Goal: Transaction & Acquisition: Purchase product/service

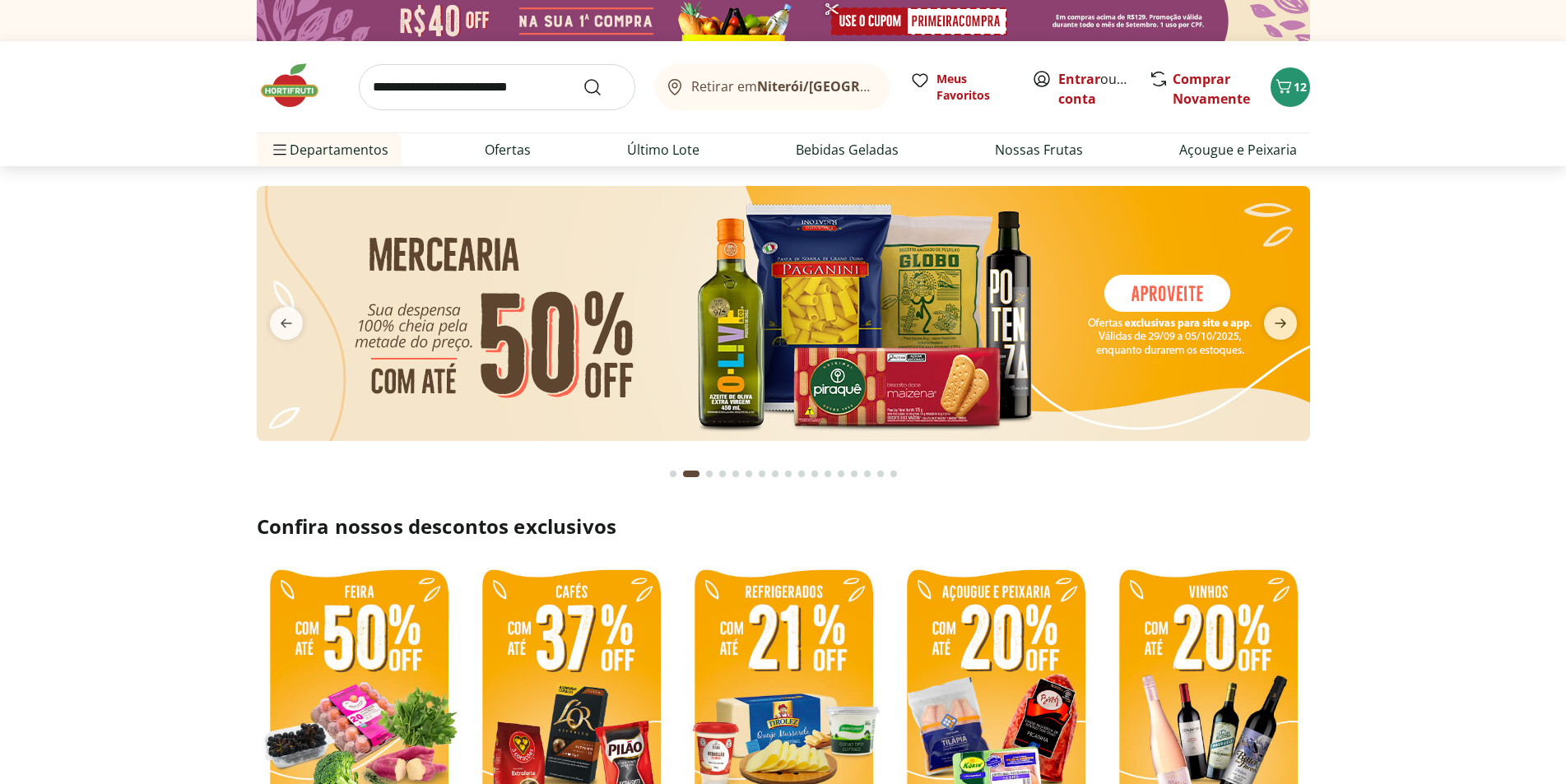
click at [1278, 323] on icon "next" at bounding box center [1281, 324] width 11 height 9
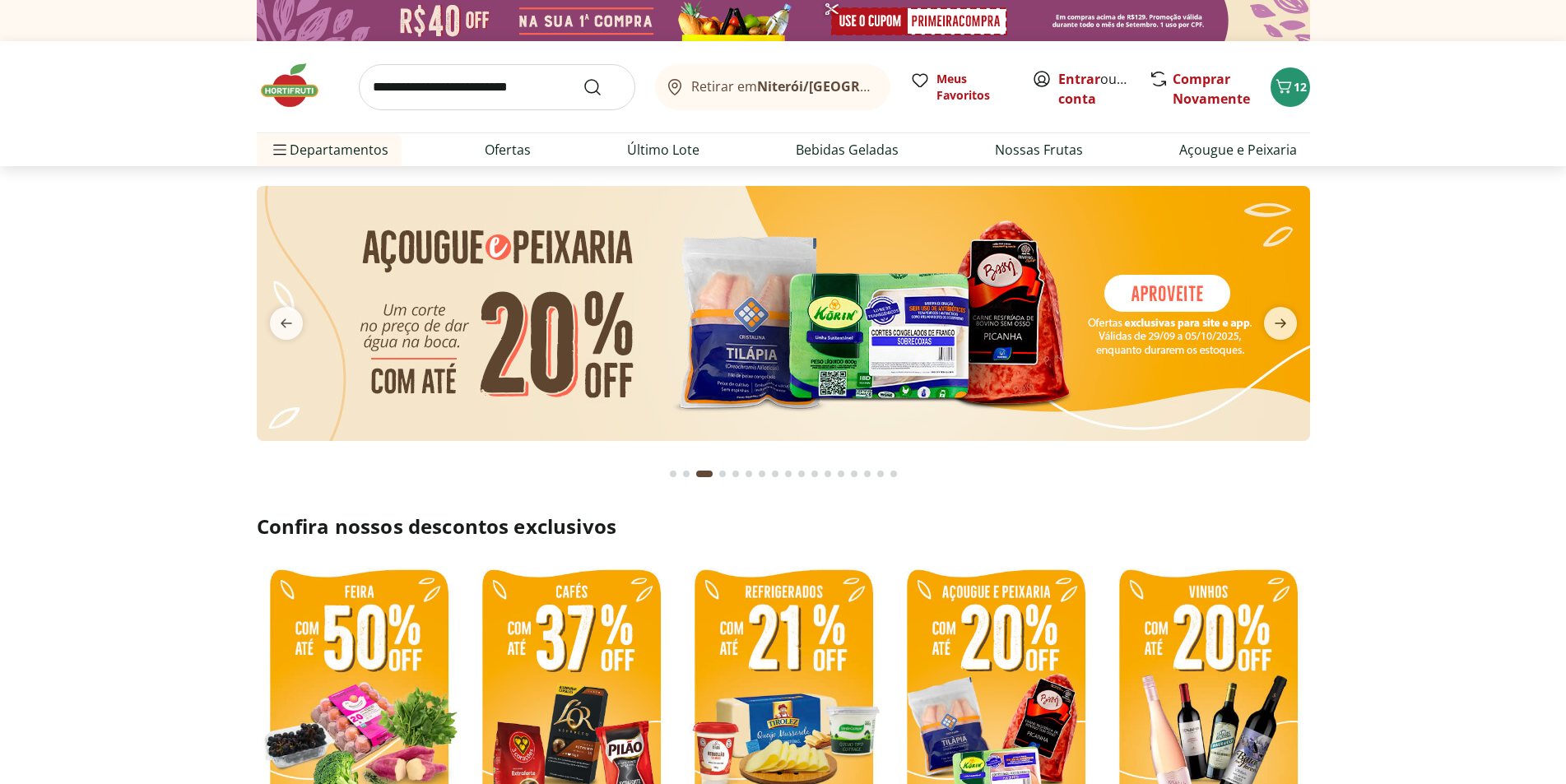
click at [1278, 323] on icon "next" at bounding box center [1281, 324] width 11 height 9
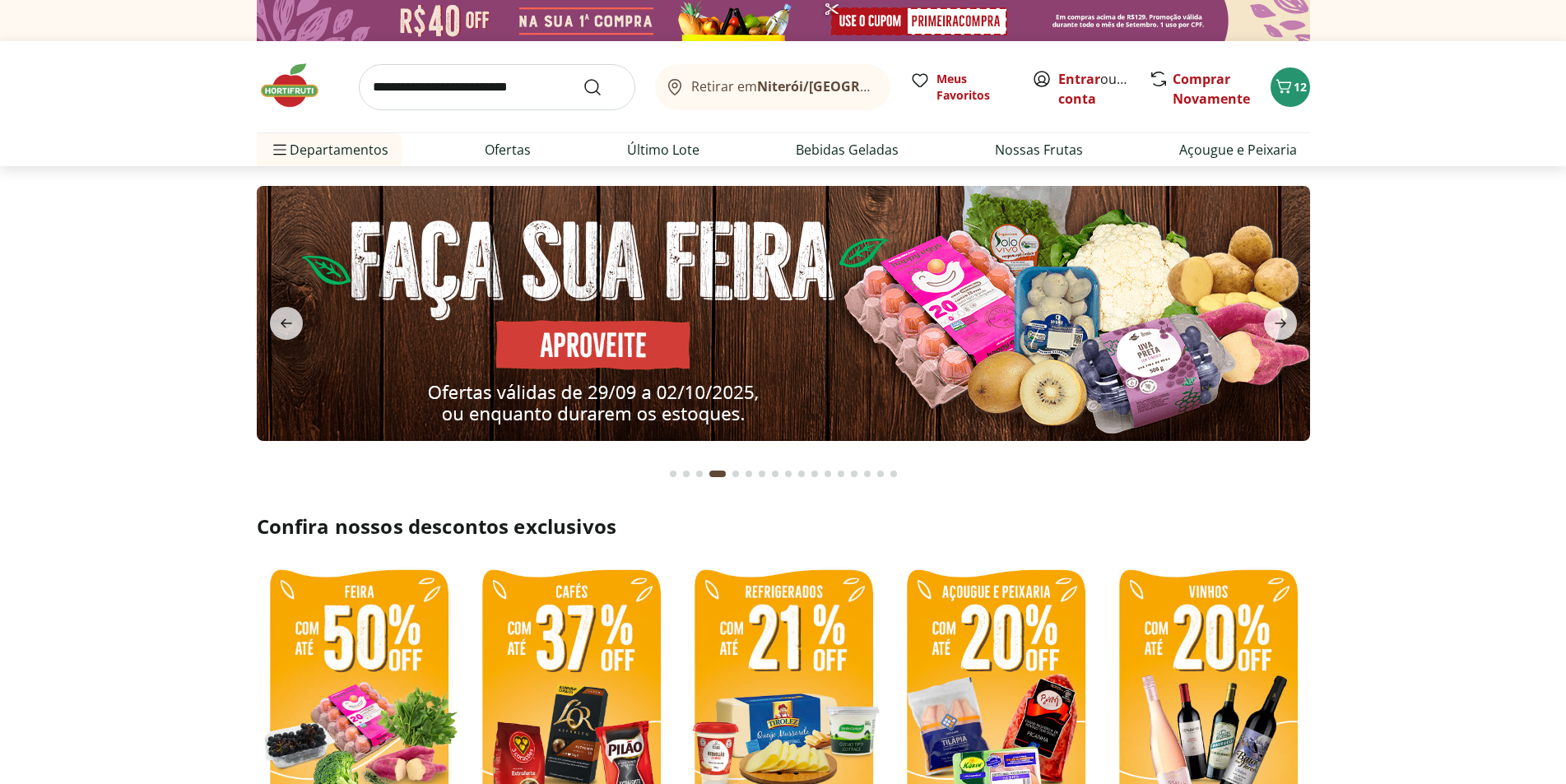
click at [1278, 323] on icon "next" at bounding box center [1281, 324] width 11 height 9
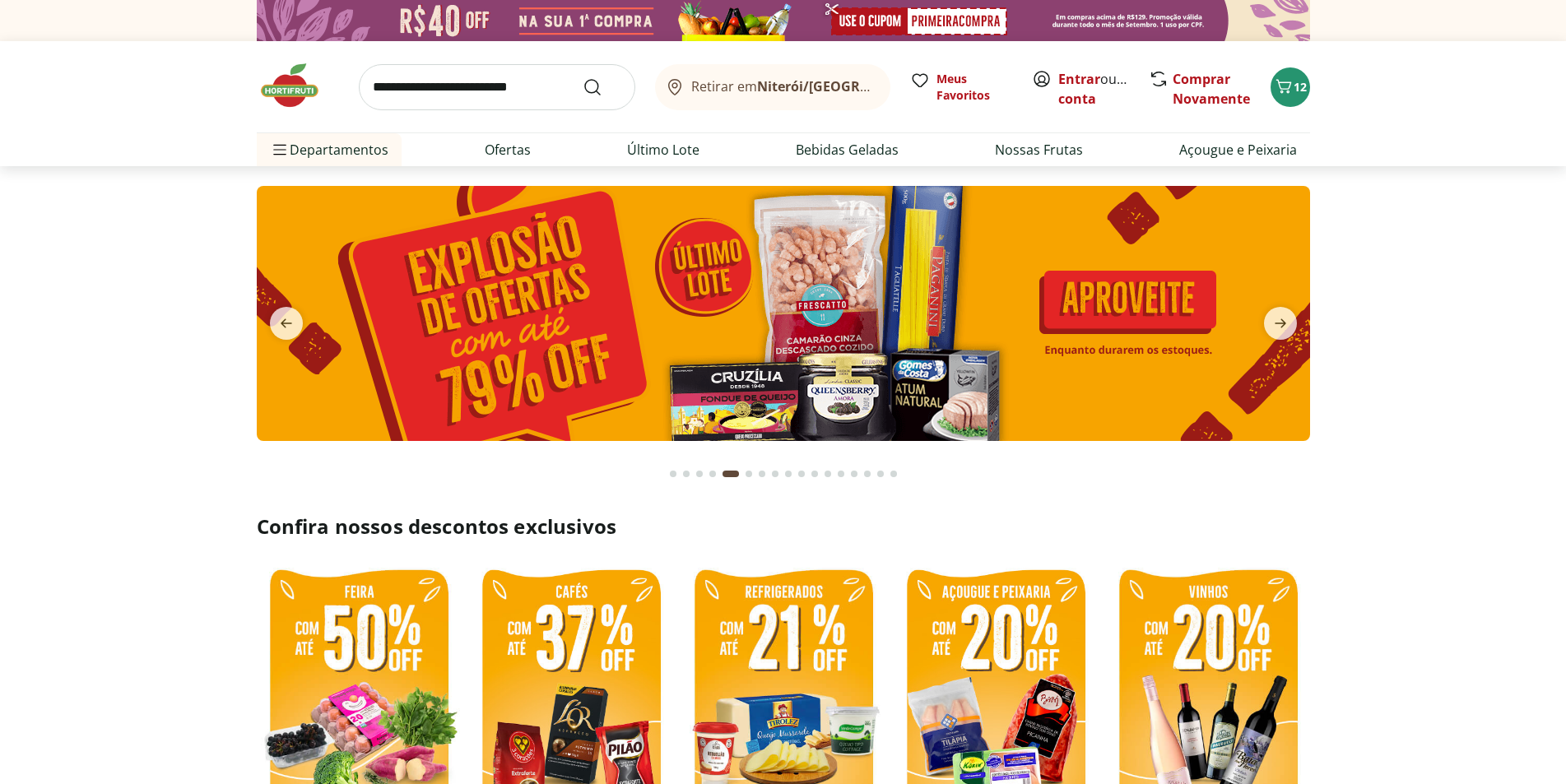
click at [1278, 323] on icon "next" at bounding box center [1281, 324] width 11 height 9
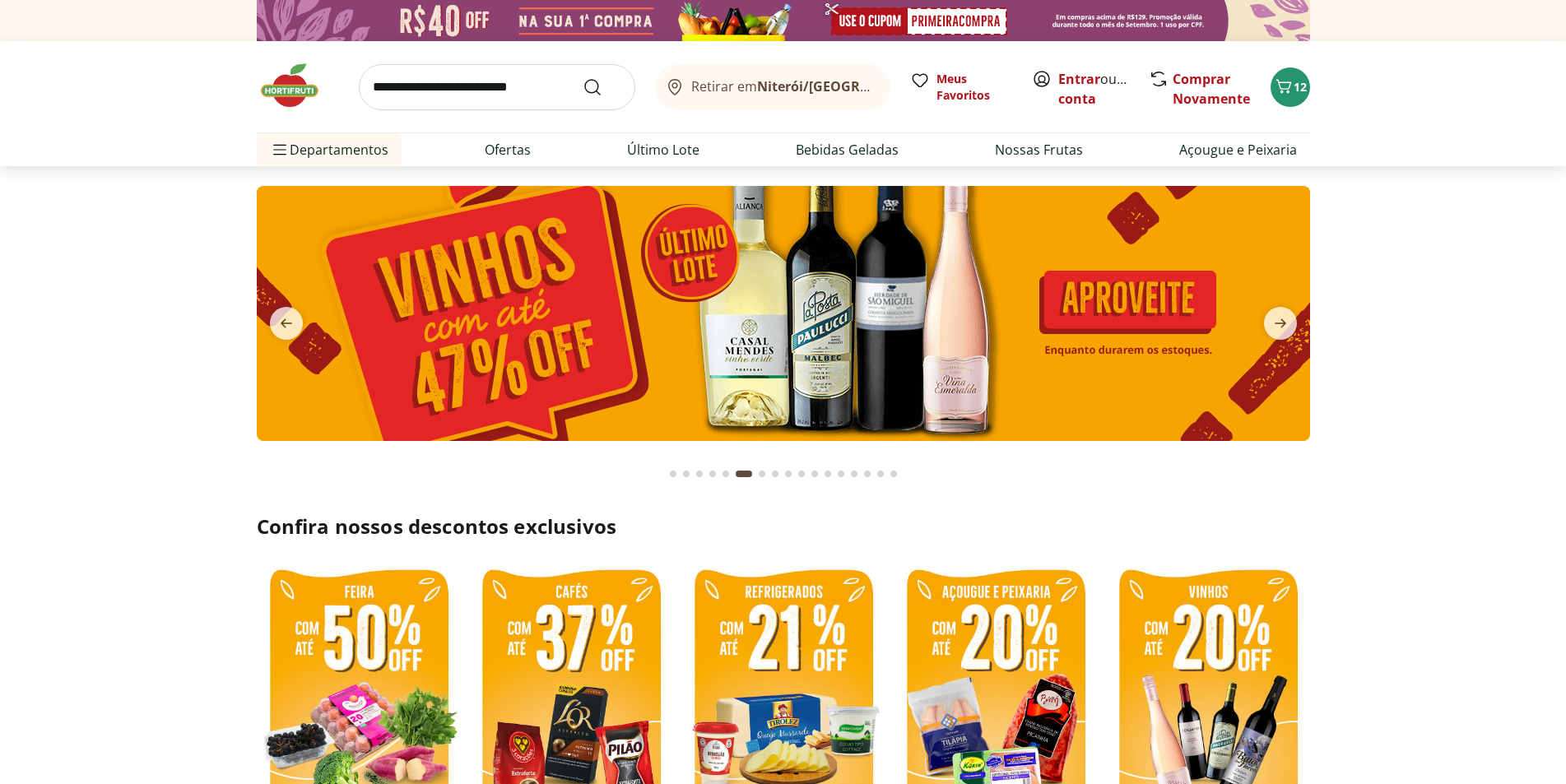
click at [1278, 323] on icon "next" at bounding box center [1281, 324] width 11 height 9
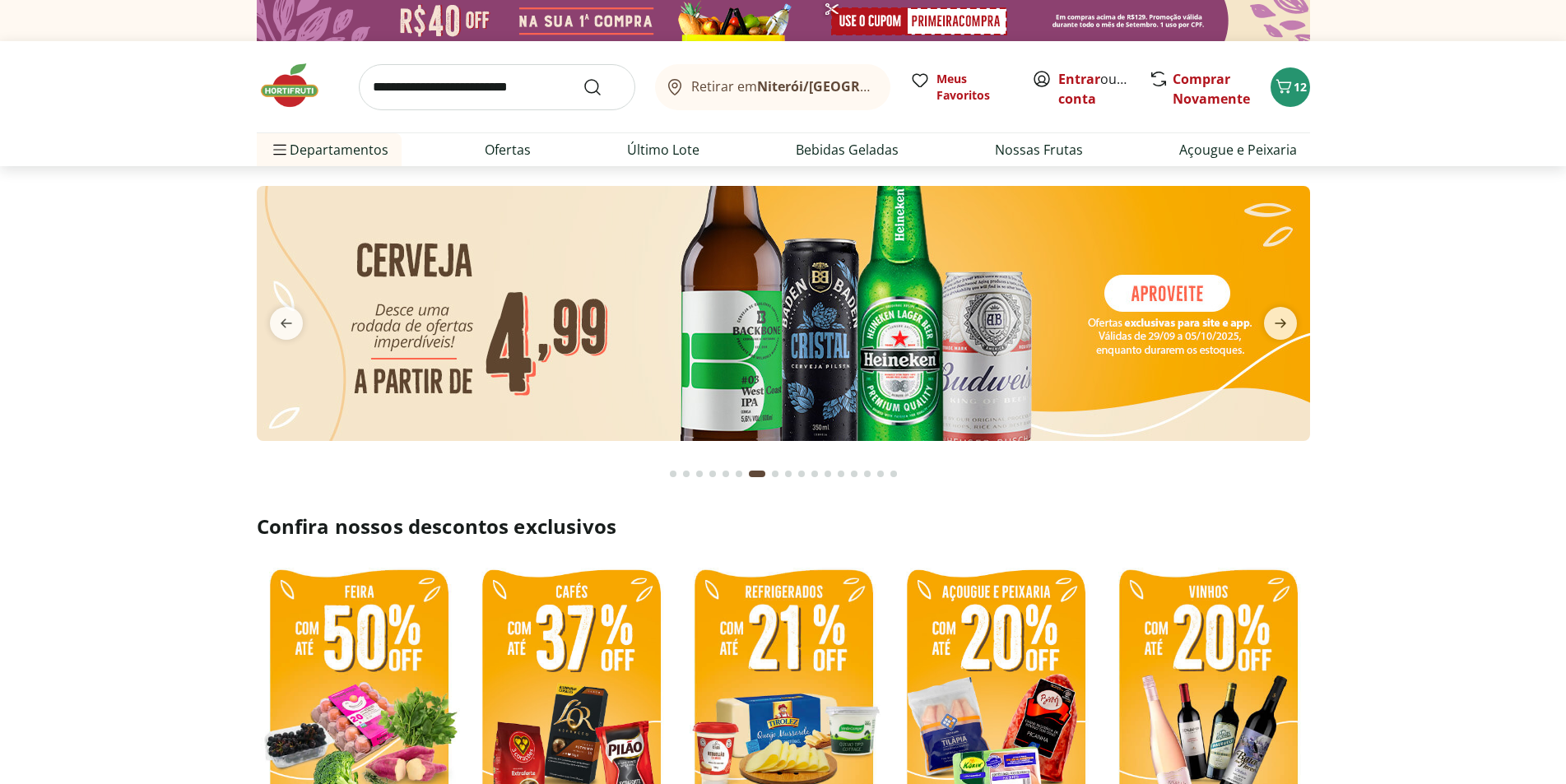
click at [1278, 323] on icon "next" at bounding box center [1281, 324] width 11 height 9
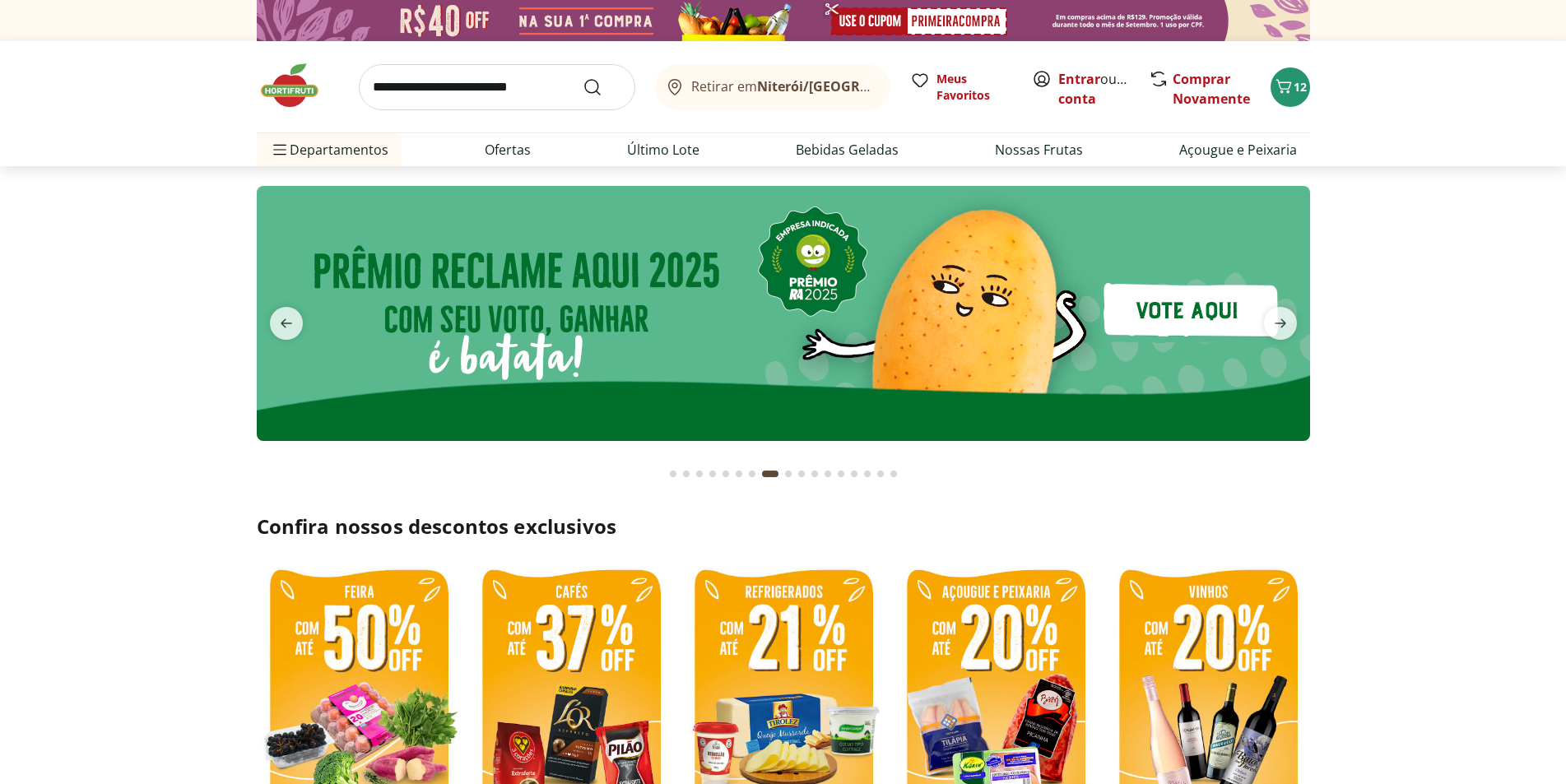
click at [1278, 323] on icon "next" at bounding box center [1281, 324] width 11 height 9
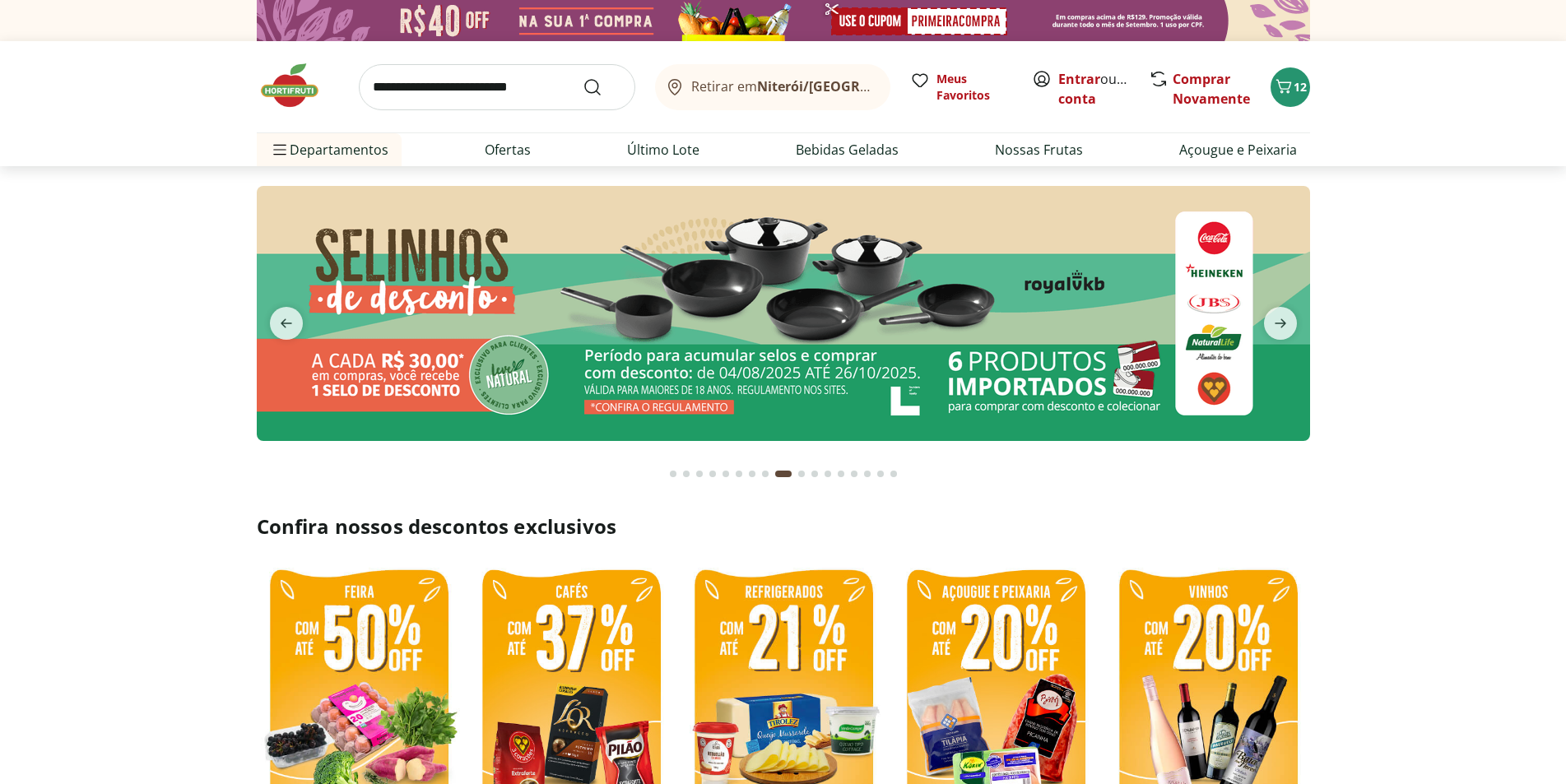
click at [1278, 323] on icon "next" at bounding box center [1281, 324] width 11 height 9
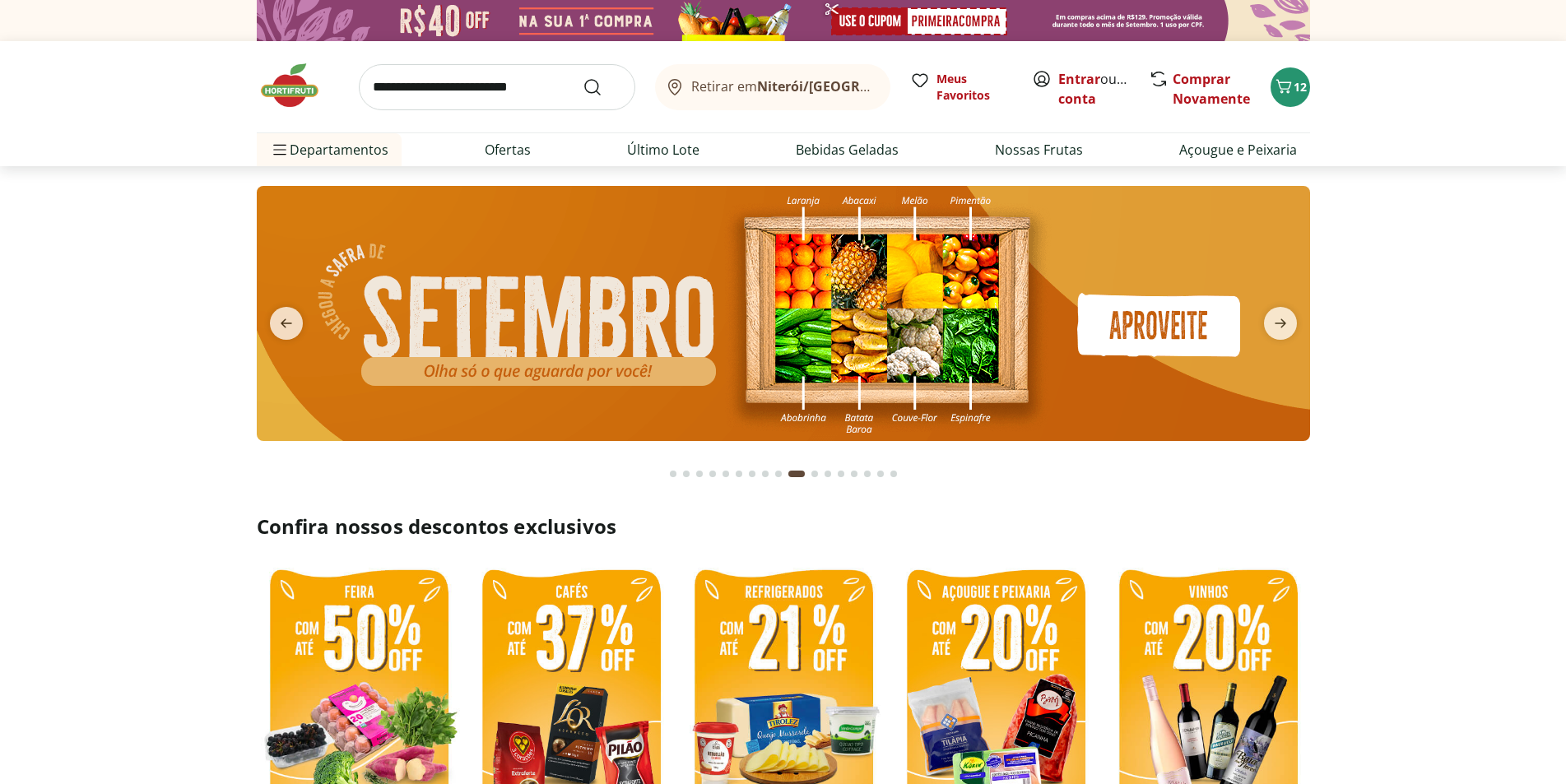
click at [1278, 323] on icon "next" at bounding box center [1281, 324] width 11 height 9
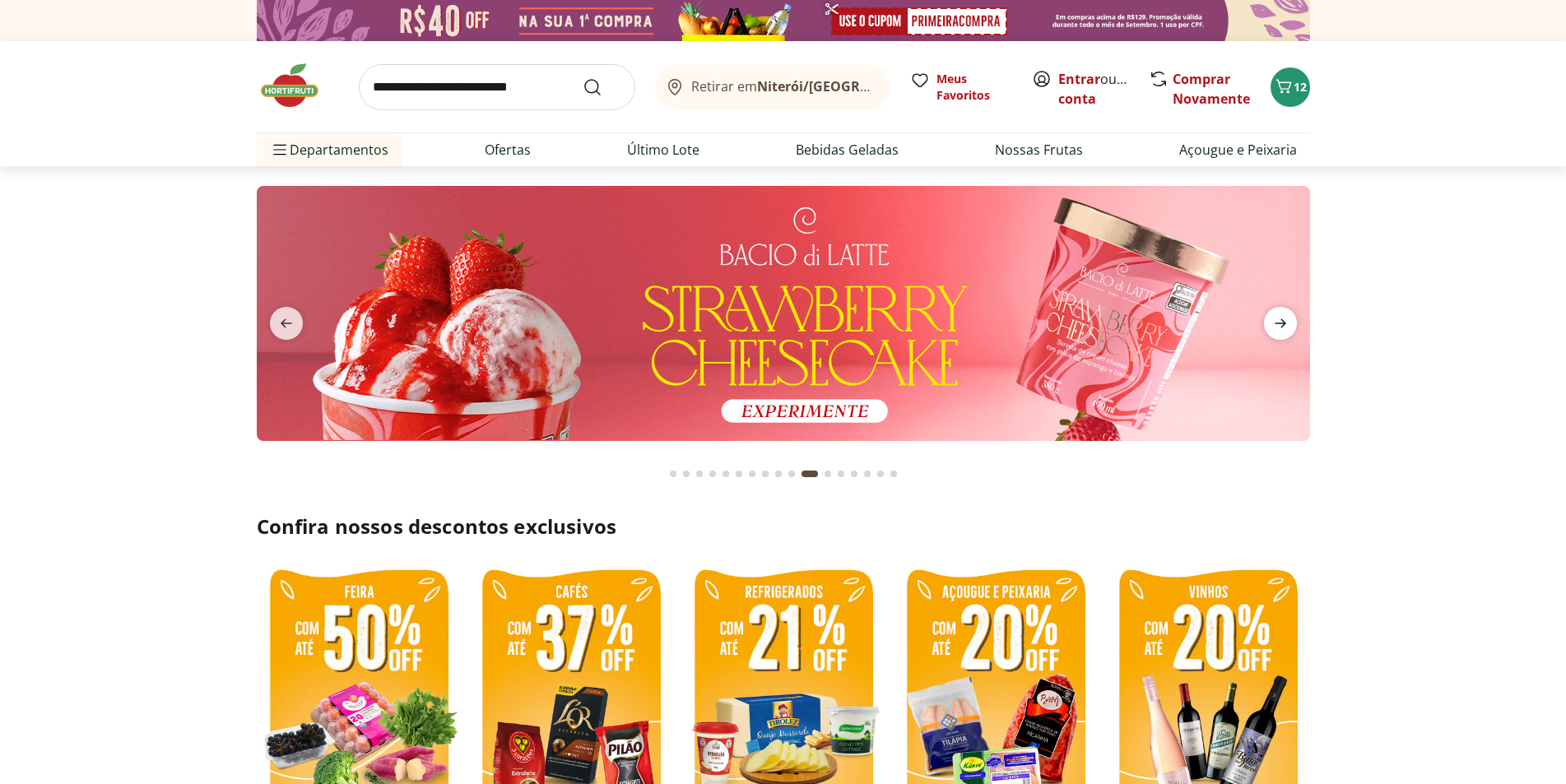
click at [1279, 328] on icon "next" at bounding box center [1281, 323] width 20 height 20
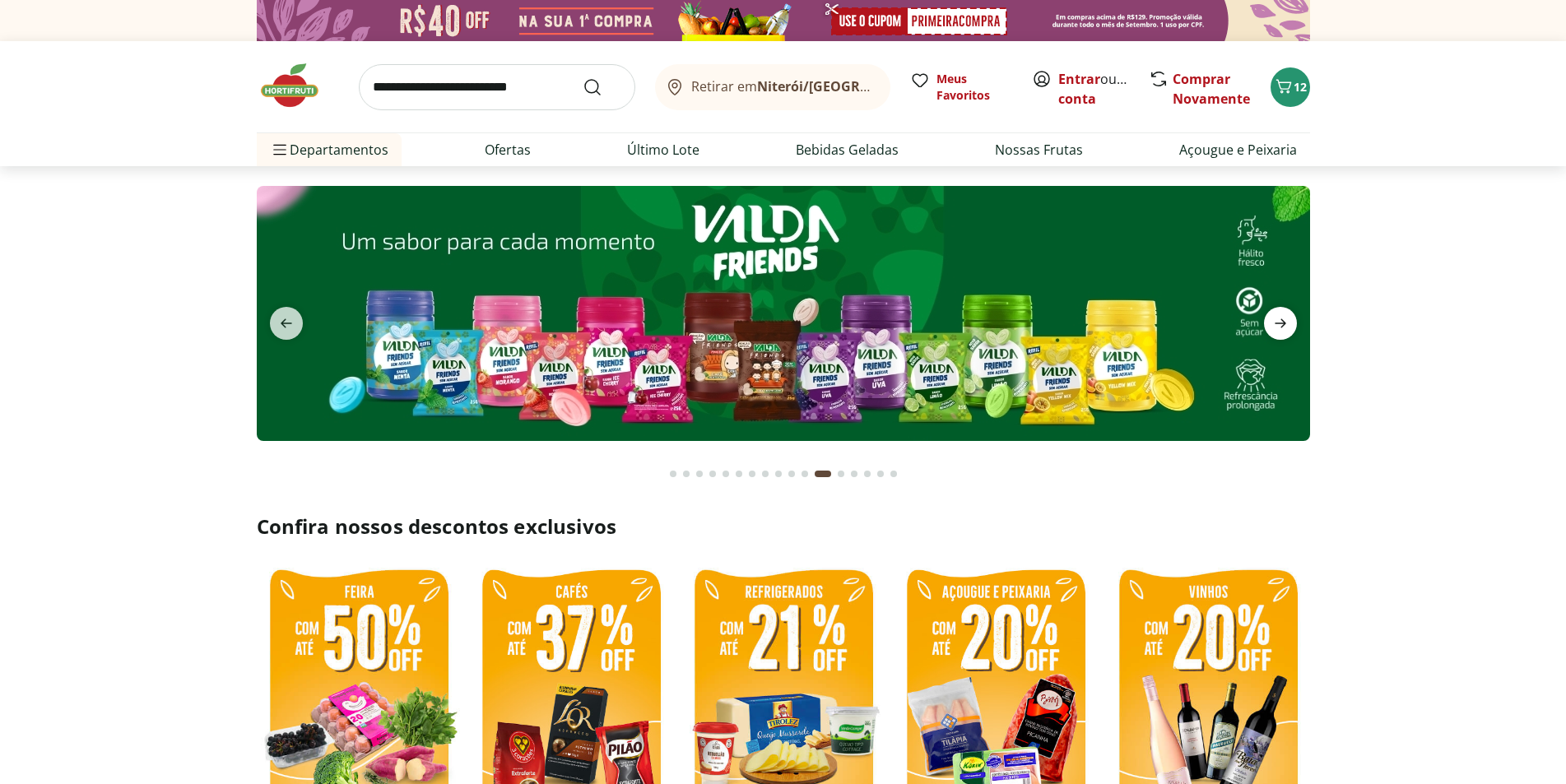
click at [1279, 328] on icon "next" at bounding box center [1281, 323] width 20 height 20
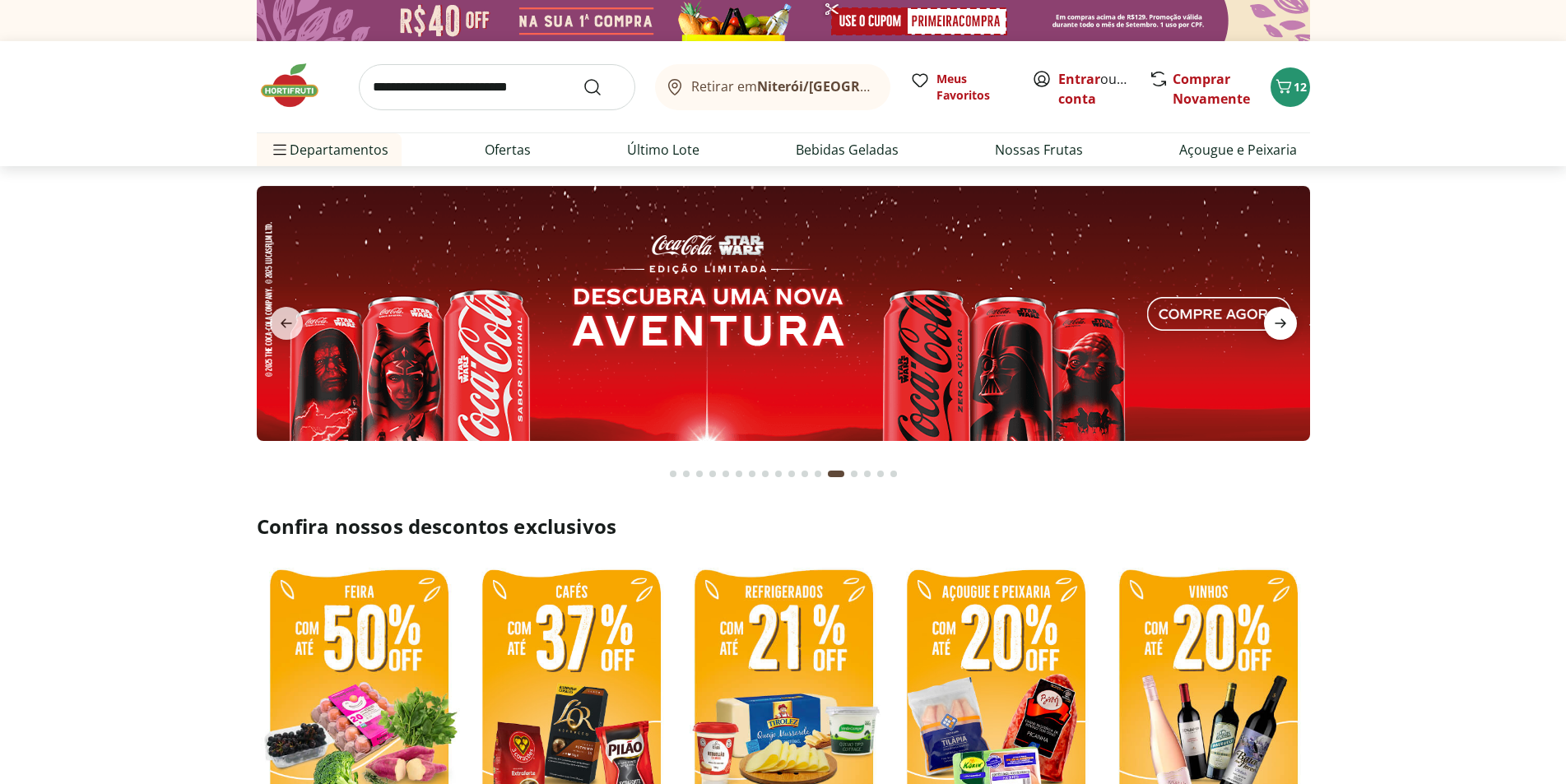
click at [1279, 328] on icon "next" at bounding box center [1281, 323] width 20 height 20
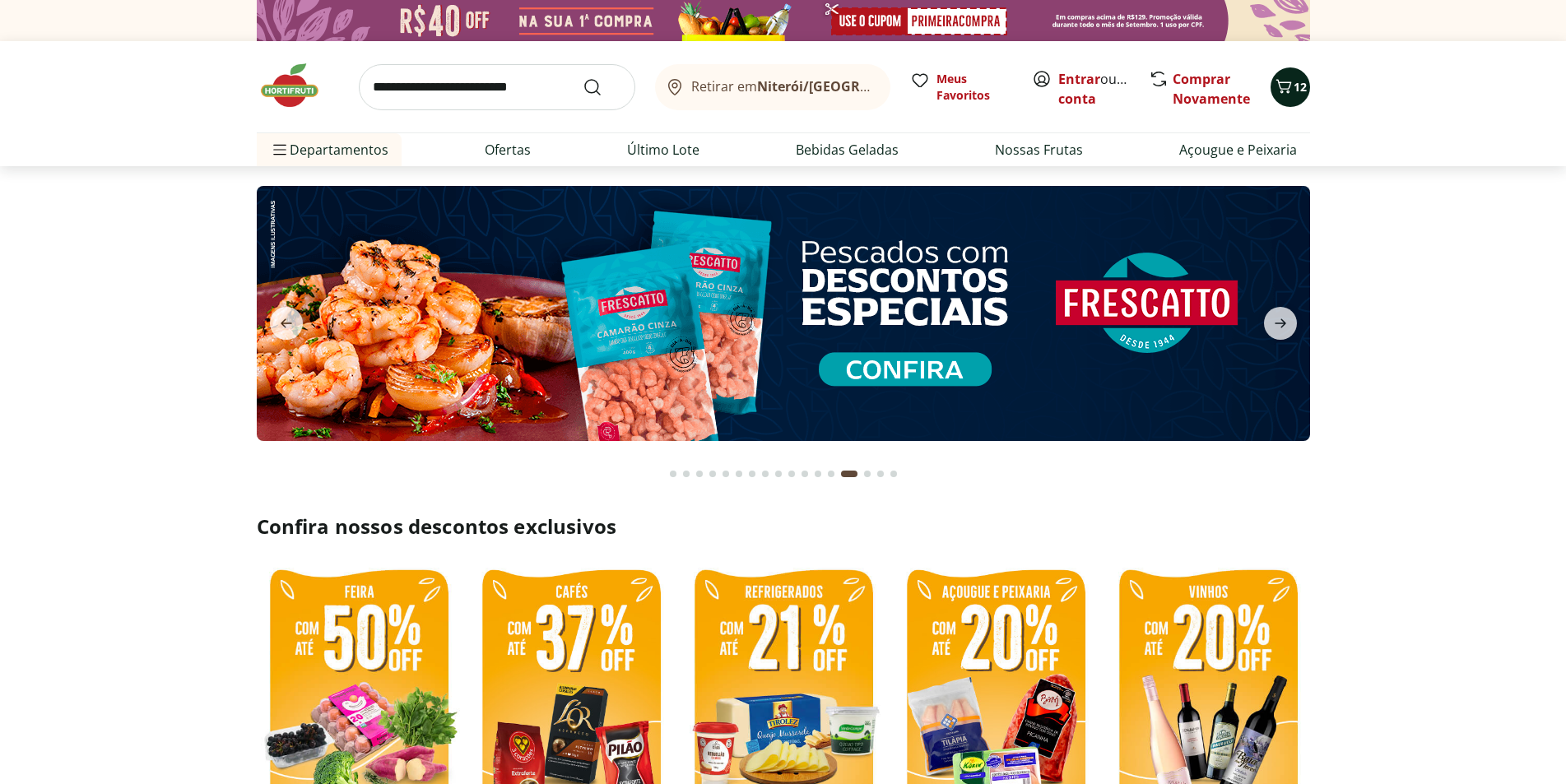
click at [1291, 89] on icon "Carrinho" at bounding box center [1283, 86] width 20 height 20
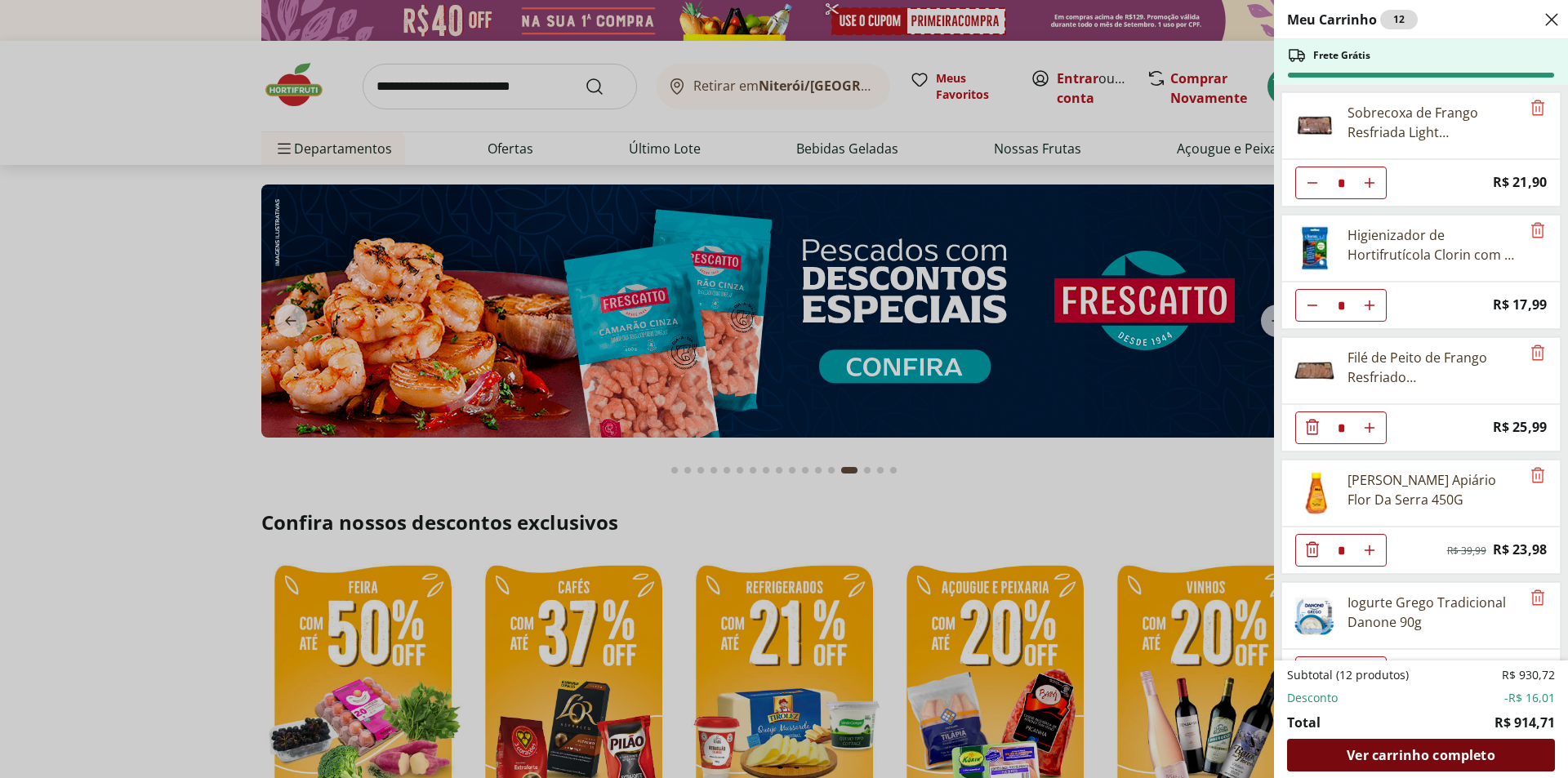
click at [1426, 755] on span "Ver carrinho completo" at bounding box center [1421, 756] width 148 height 13
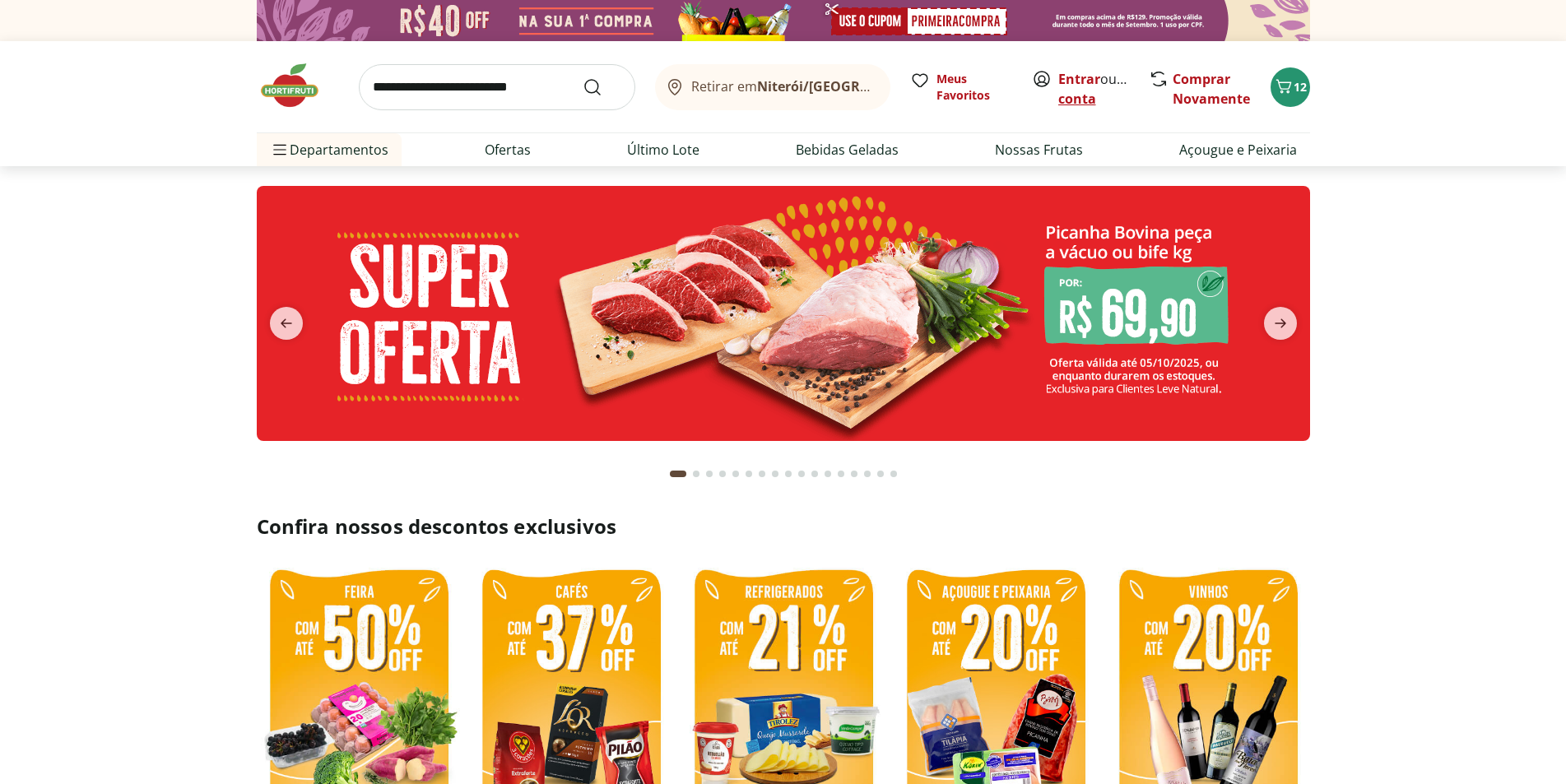
click at [1084, 99] on link "Criar conta" at bounding box center [1104, 89] width 91 height 38
click at [1292, 90] on icon "Carrinho" at bounding box center [1283, 86] width 20 height 20
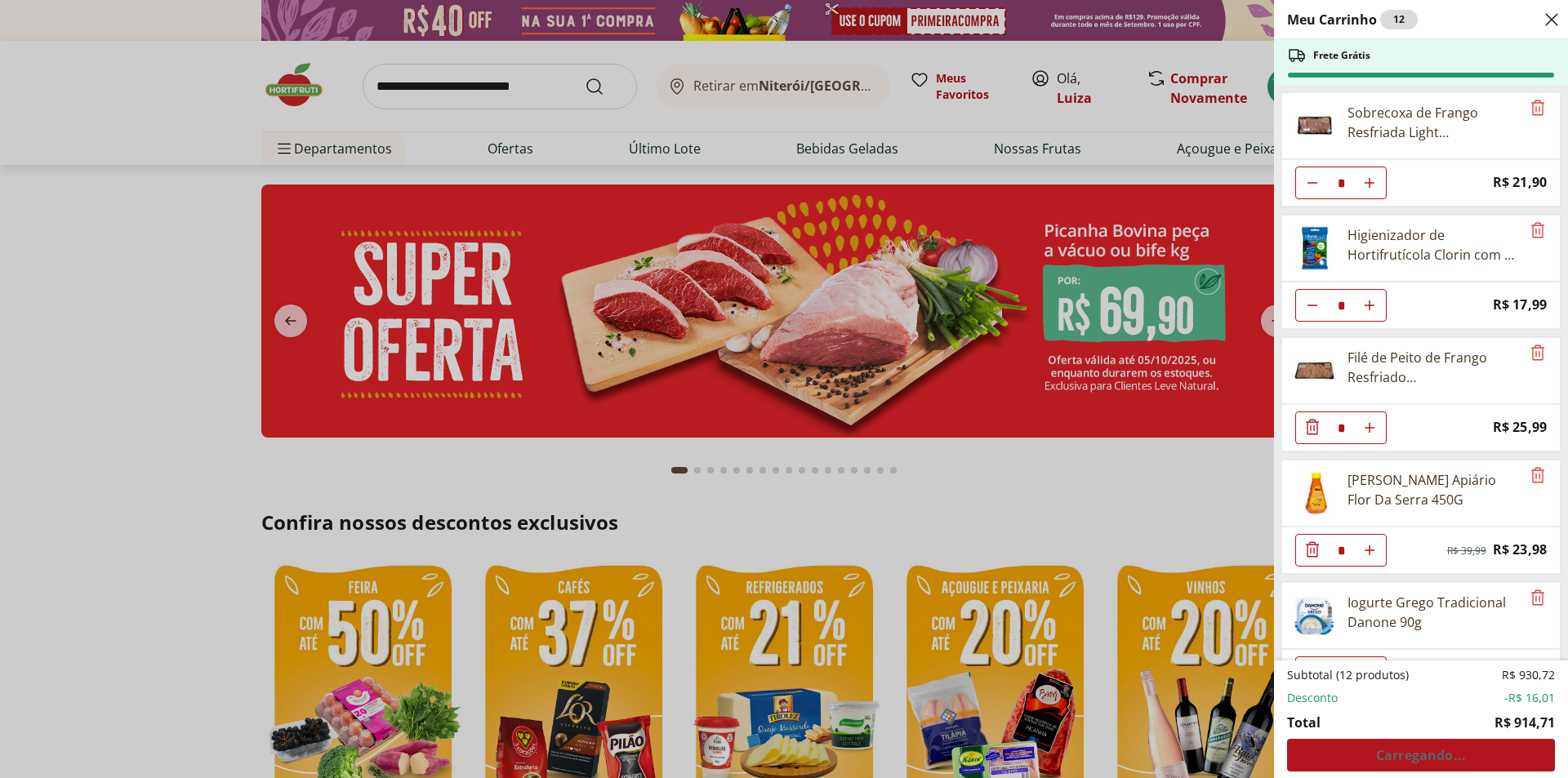
click at [1409, 758] on div "Subtotal (12 produtos) R$ 930,72 Desconto -R$ 16,01 Total R$ 914,71 Carregando.…" at bounding box center [1422, 719] width 268 height 104
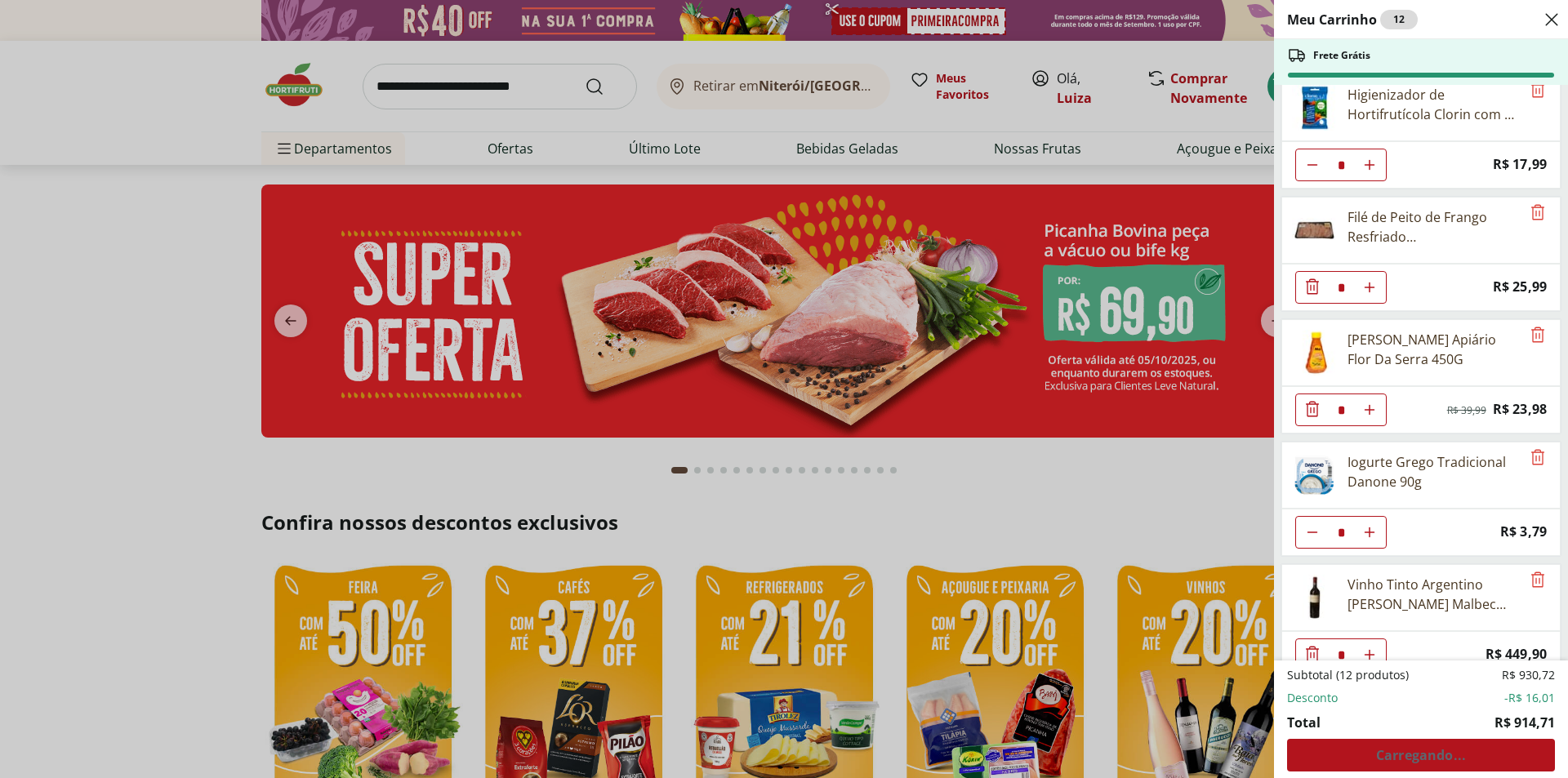
scroll to position [288, 0]
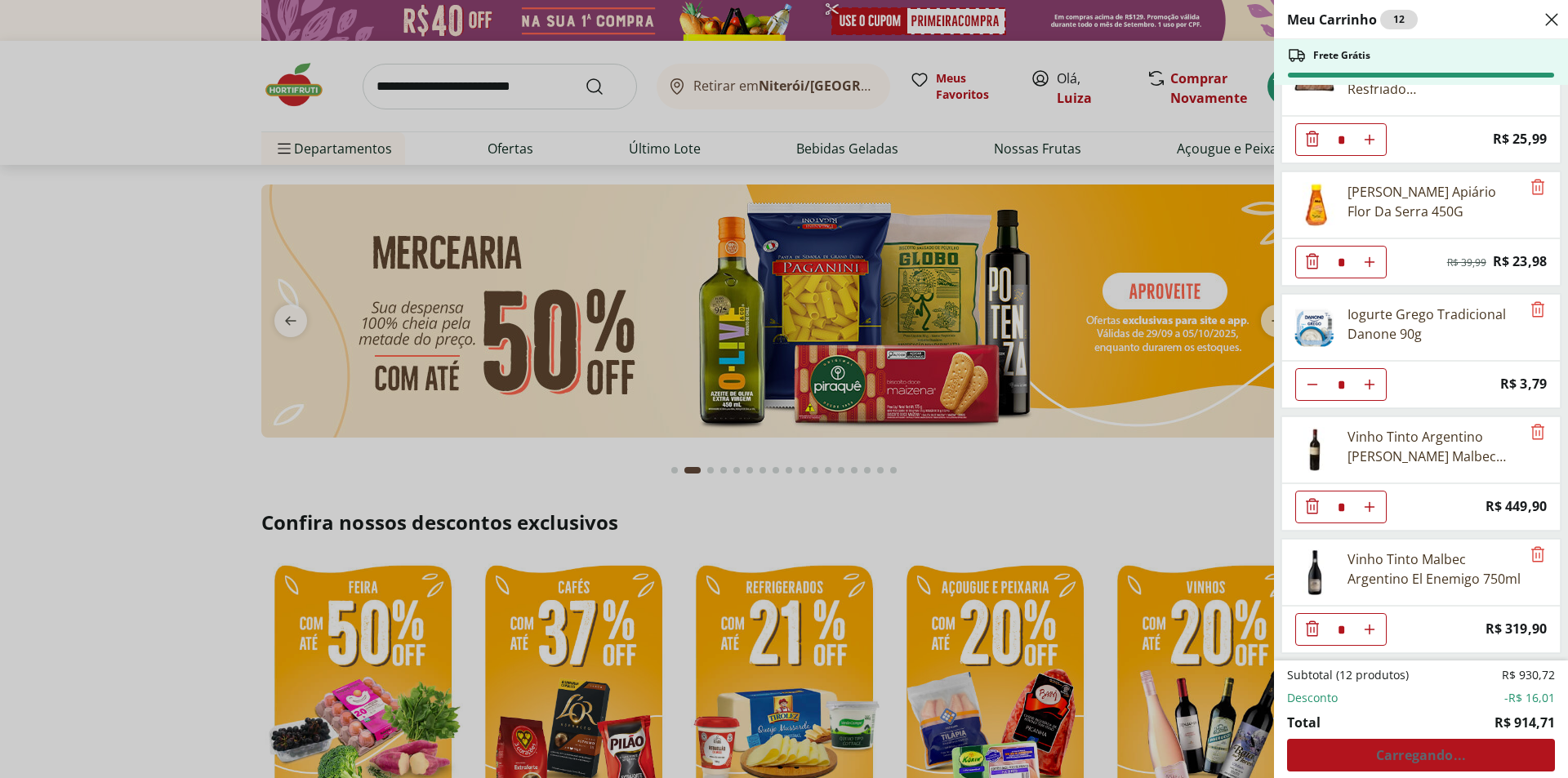
click at [1314, 629] on icon "Diminuir Quantidade" at bounding box center [1312, 628] width 20 height 20
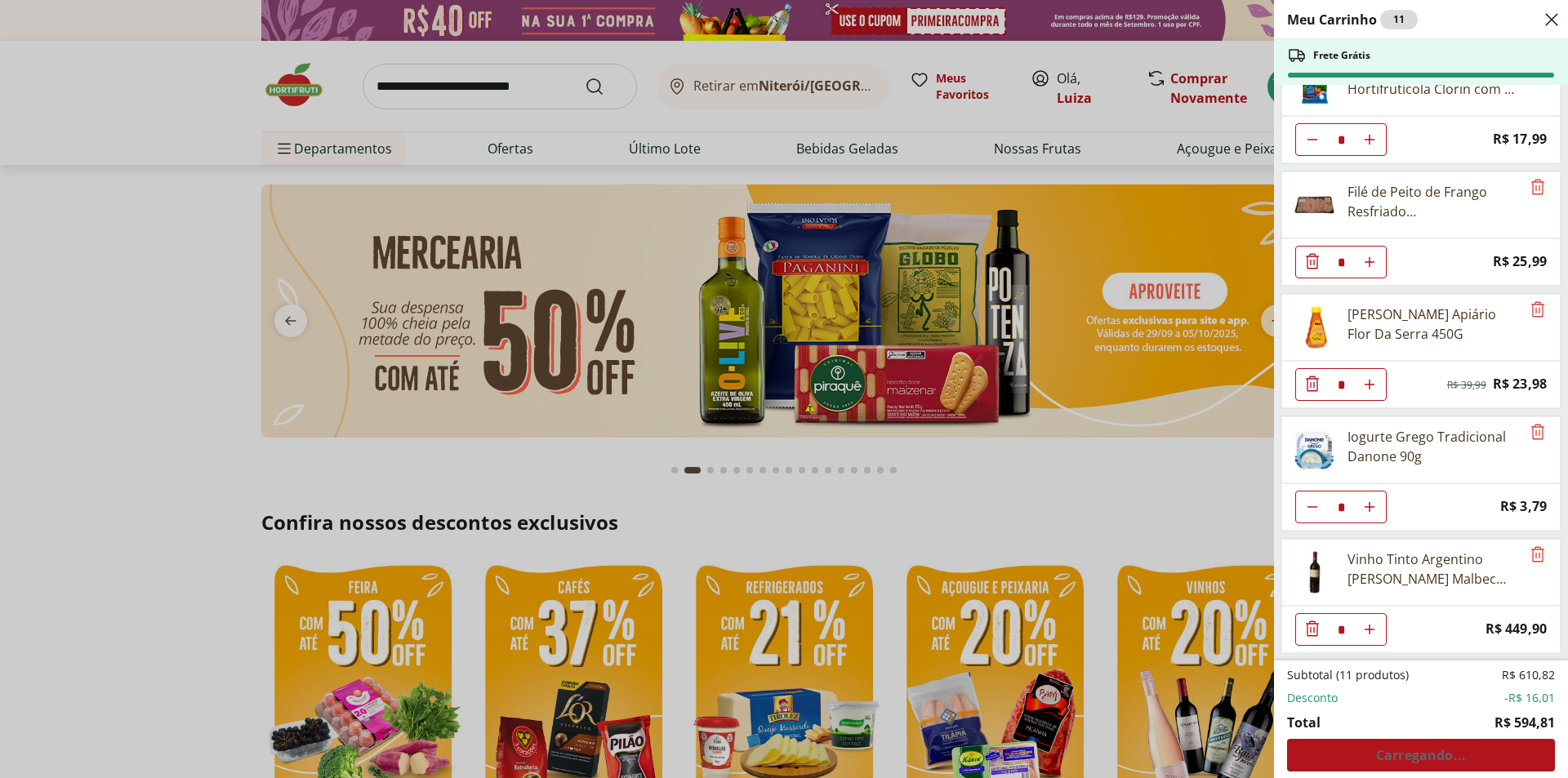
click at [1317, 632] on icon "Diminuir Quantidade" at bounding box center [1312, 628] width 20 height 20
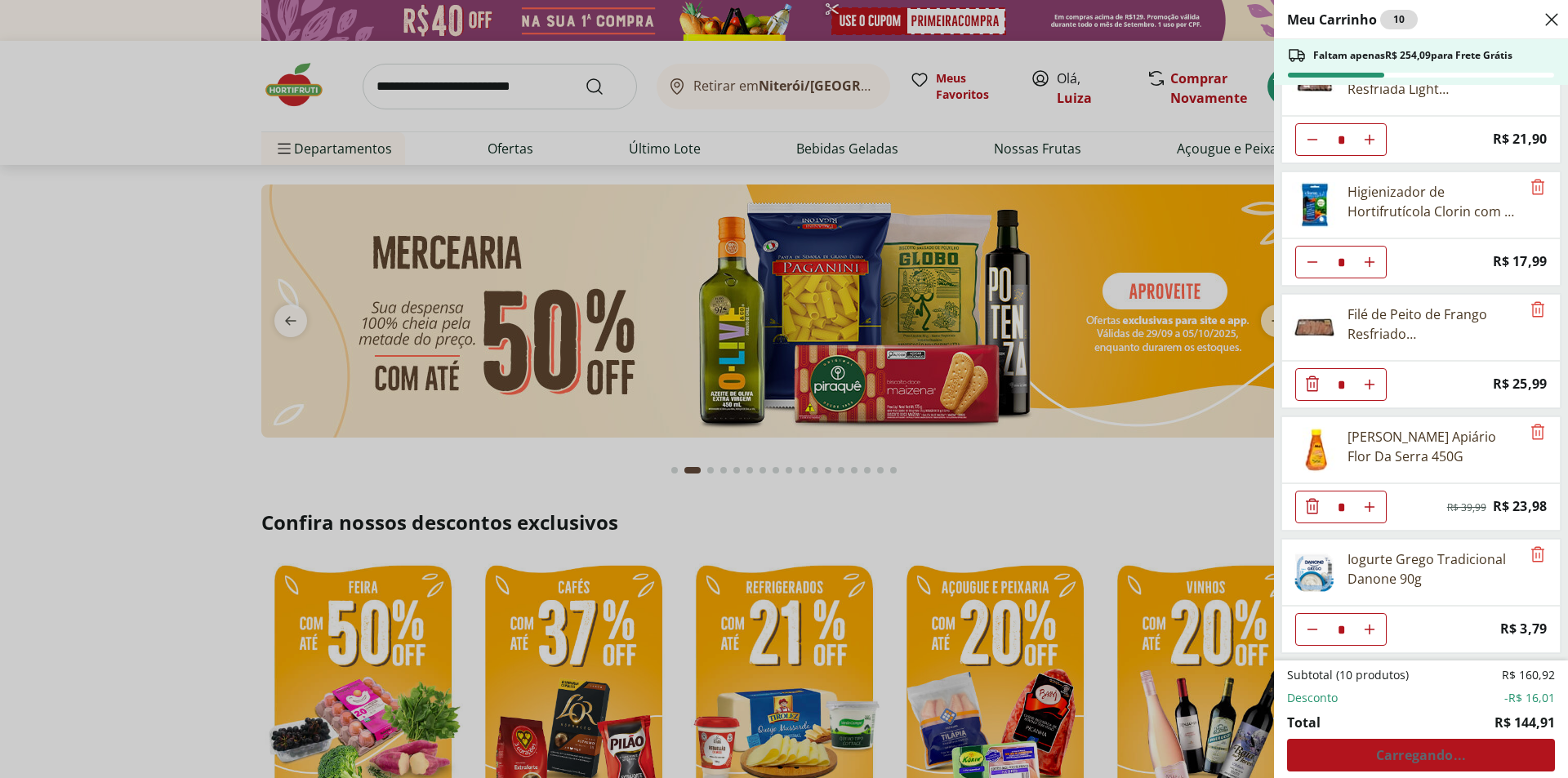
scroll to position [43, 0]
click at [1405, 755] on div "Subtotal (10 produtos) R$ 160,92 Desconto -R$ 16,01 Total R$ 144,91 Carregando.…" at bounding box center [1422, 719] width 268 height 104
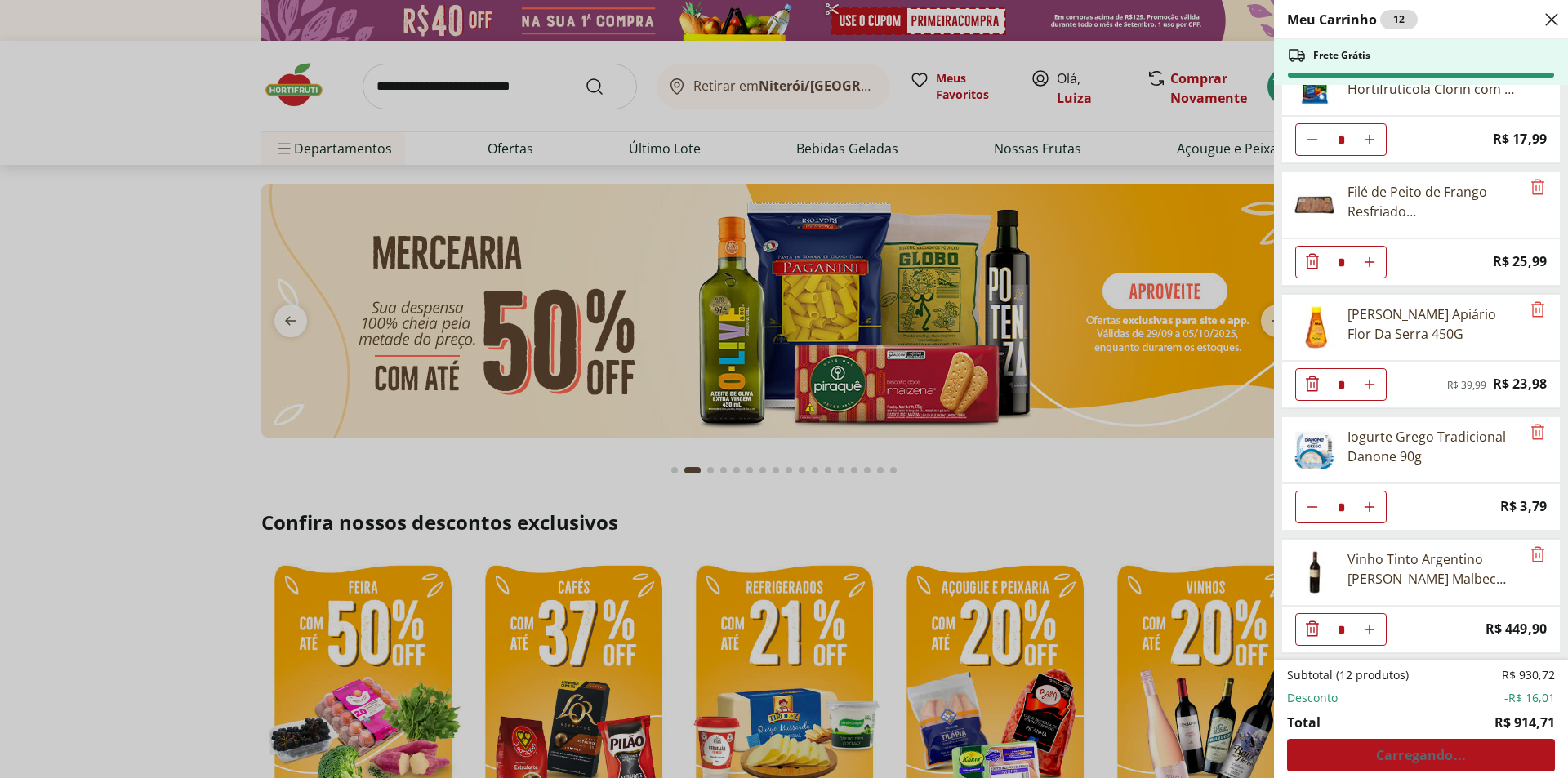
click at [1312, 630] on icon "Diminuir Quantidade" at bounding box center [1312, 628] width 20 height 20
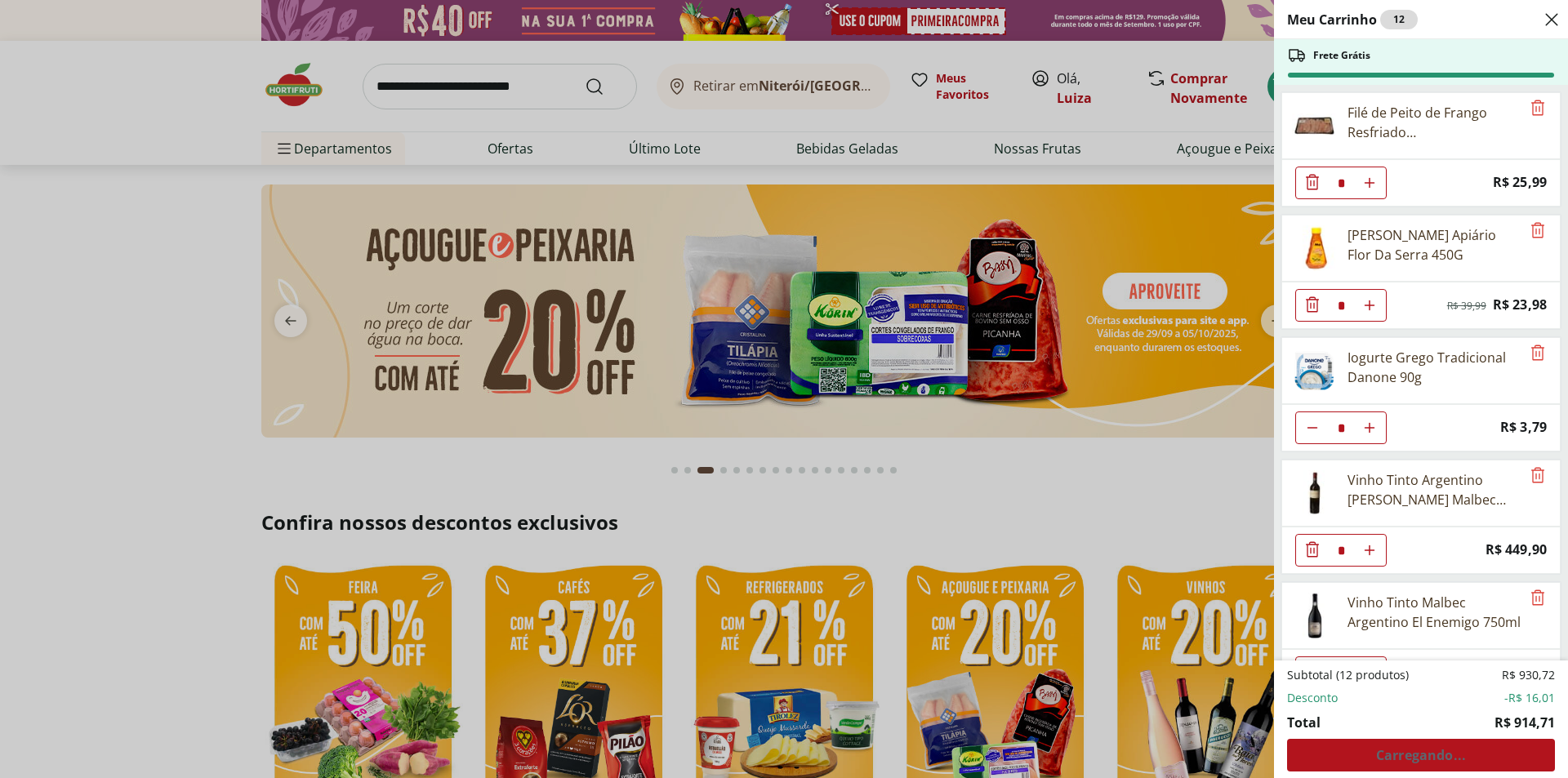
scroll to position [0, 0]
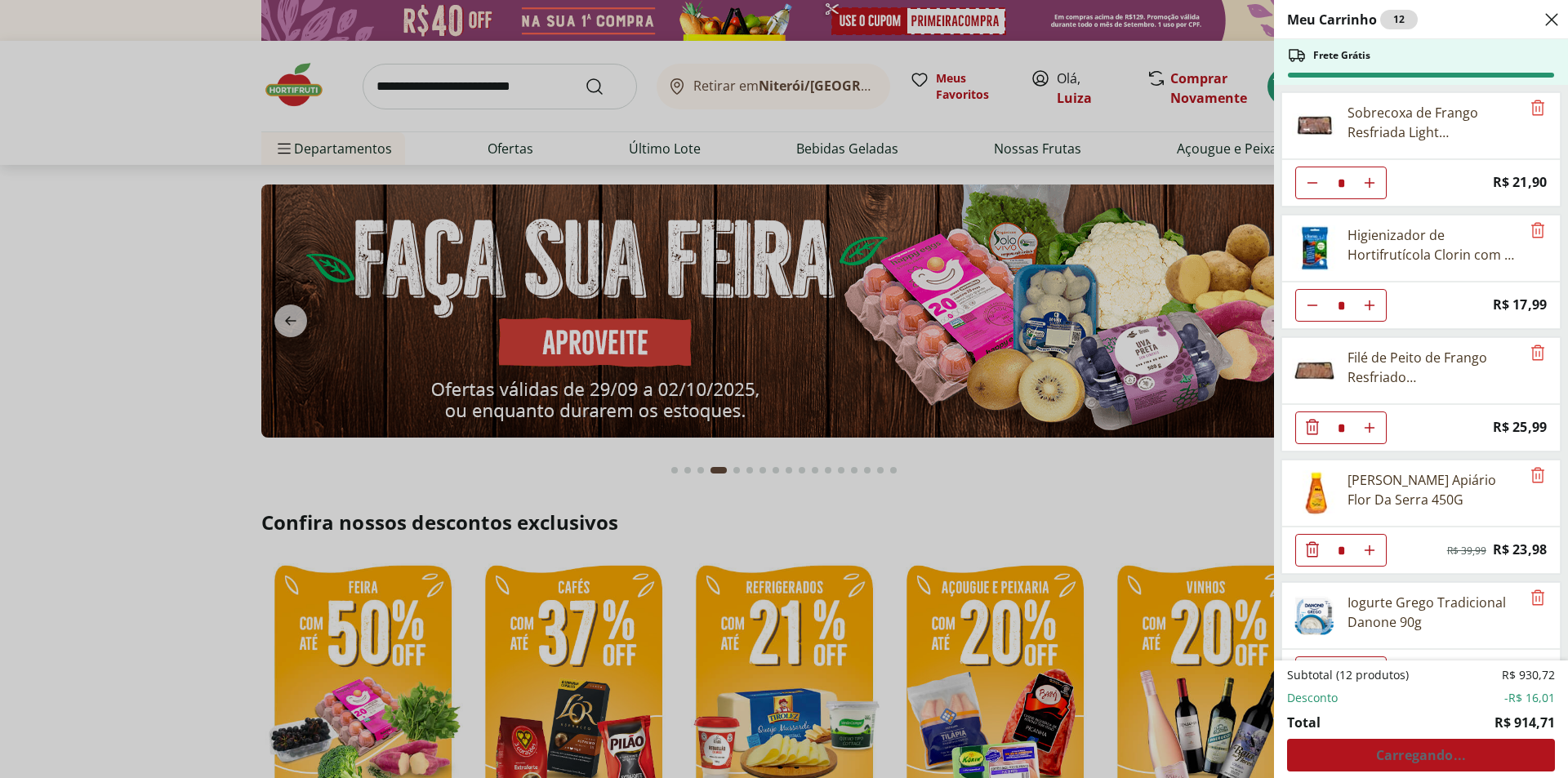
click at [1161, 498] on div "Meu Carrinho 12 Frete Grátis Sobrecoxa de Frango Resfriada Light Tamanho Famíli…" at bounding box center [784, 389] width 1568 height 778
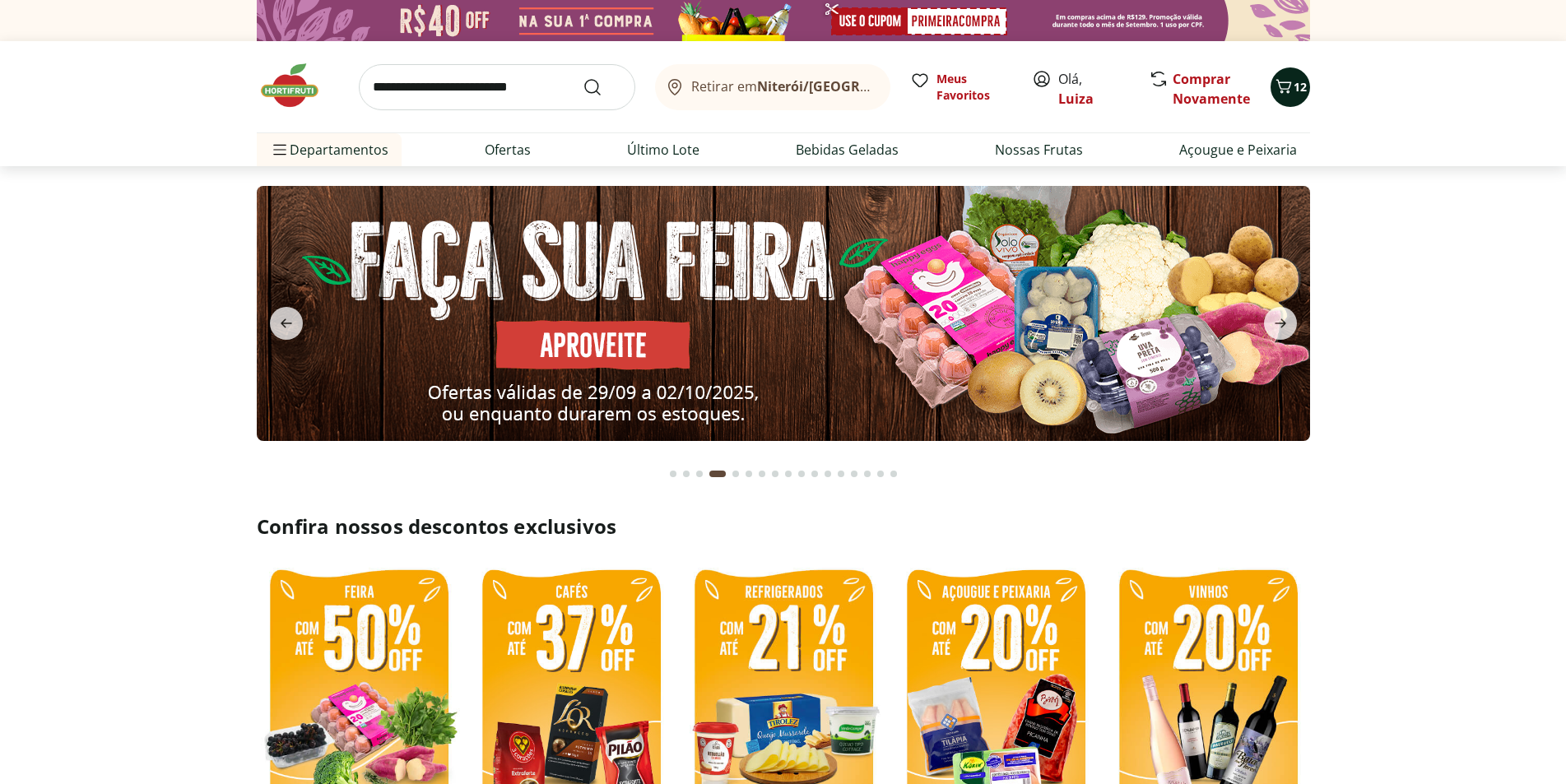
click at [1282, 93] on icon "Carrinho" at bounding box center [1283, 86] width 20 height 20
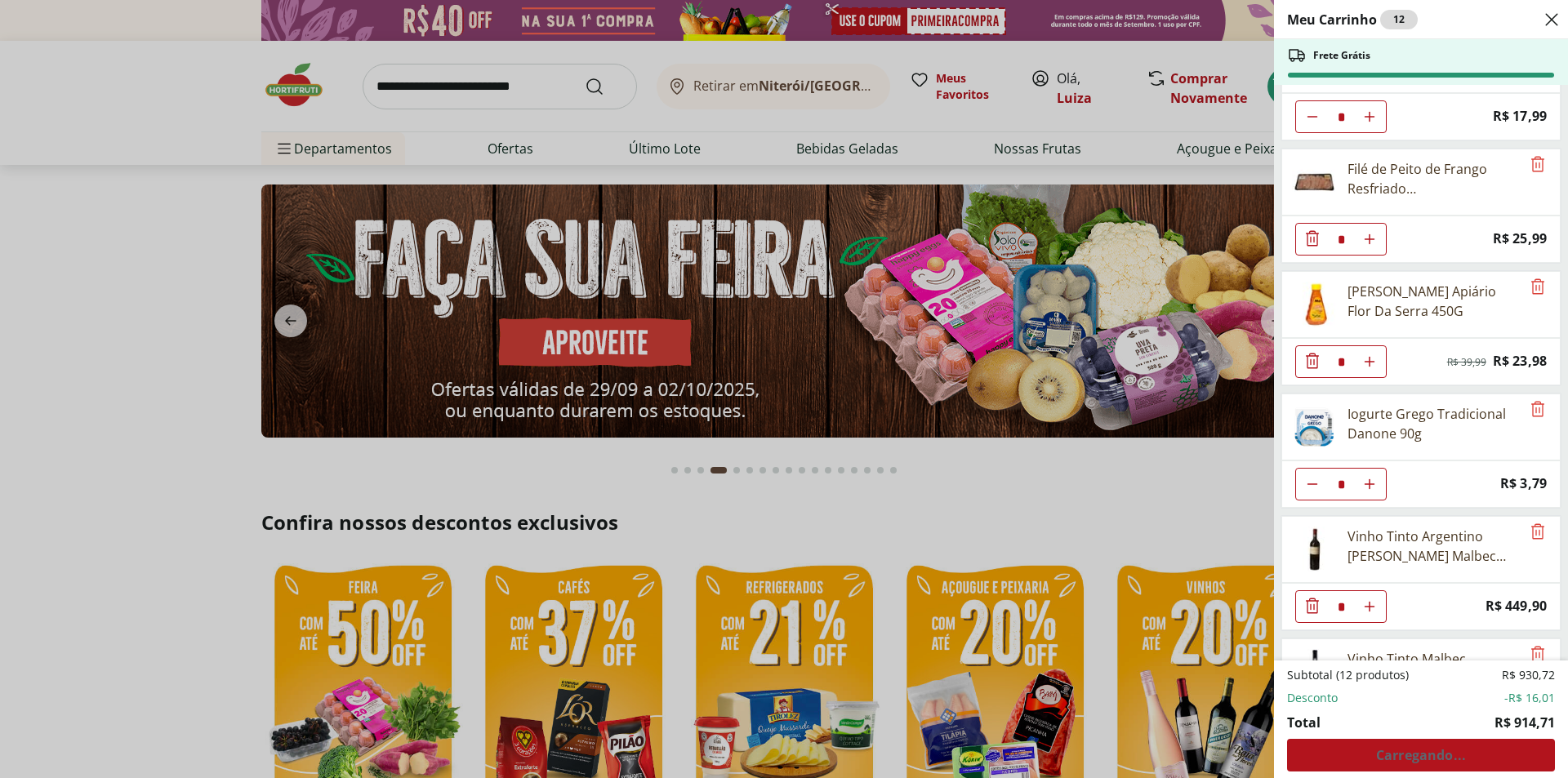
scroll to position [288, 0]
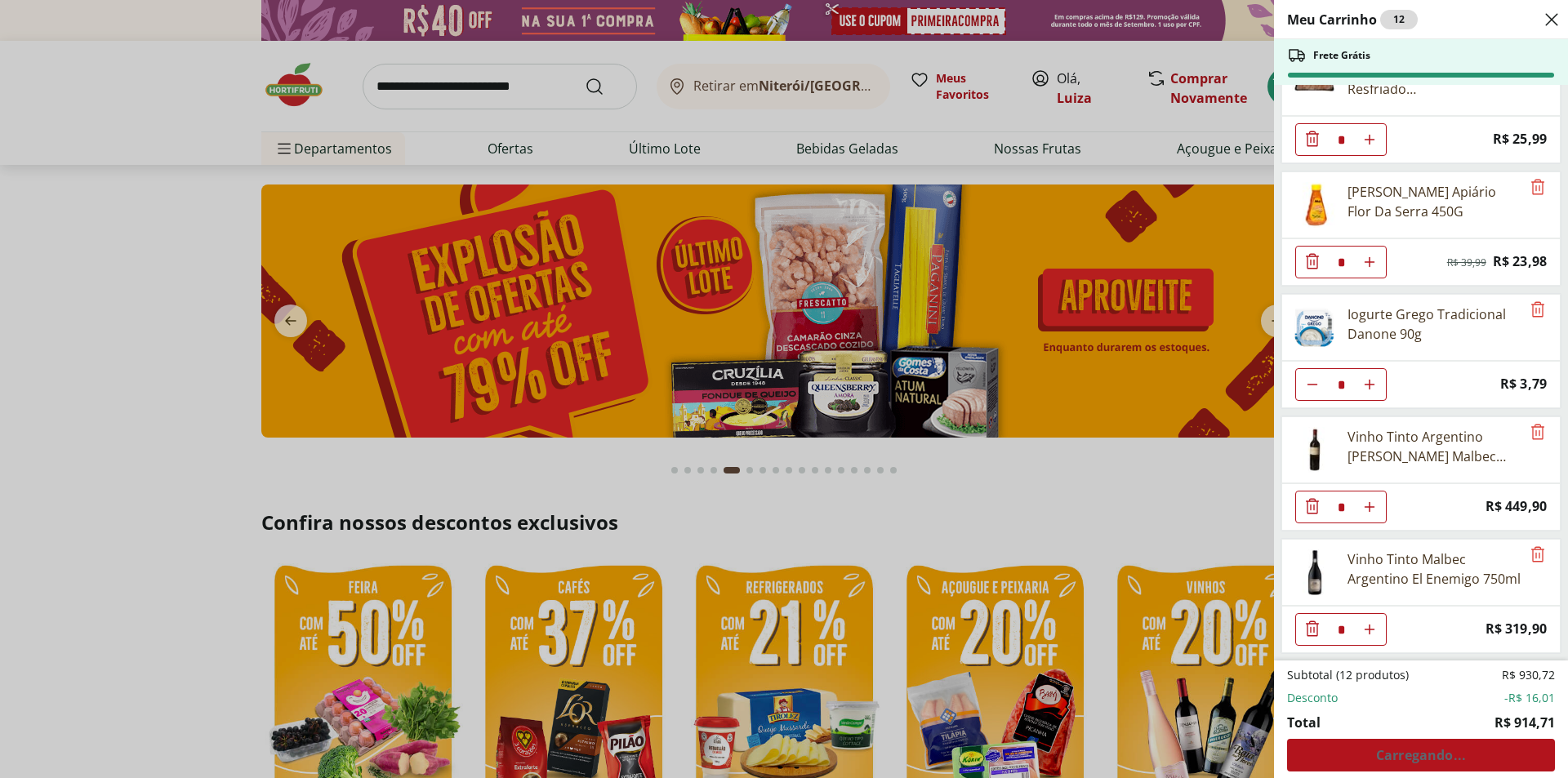
click at [286, 93] on div "Meu Carrinho 12 Frete Grátis Sobrecoxa de Frango Resfriada Light Tamanho Famíli…" at bounding box center [784, 389] width 1568 height 778
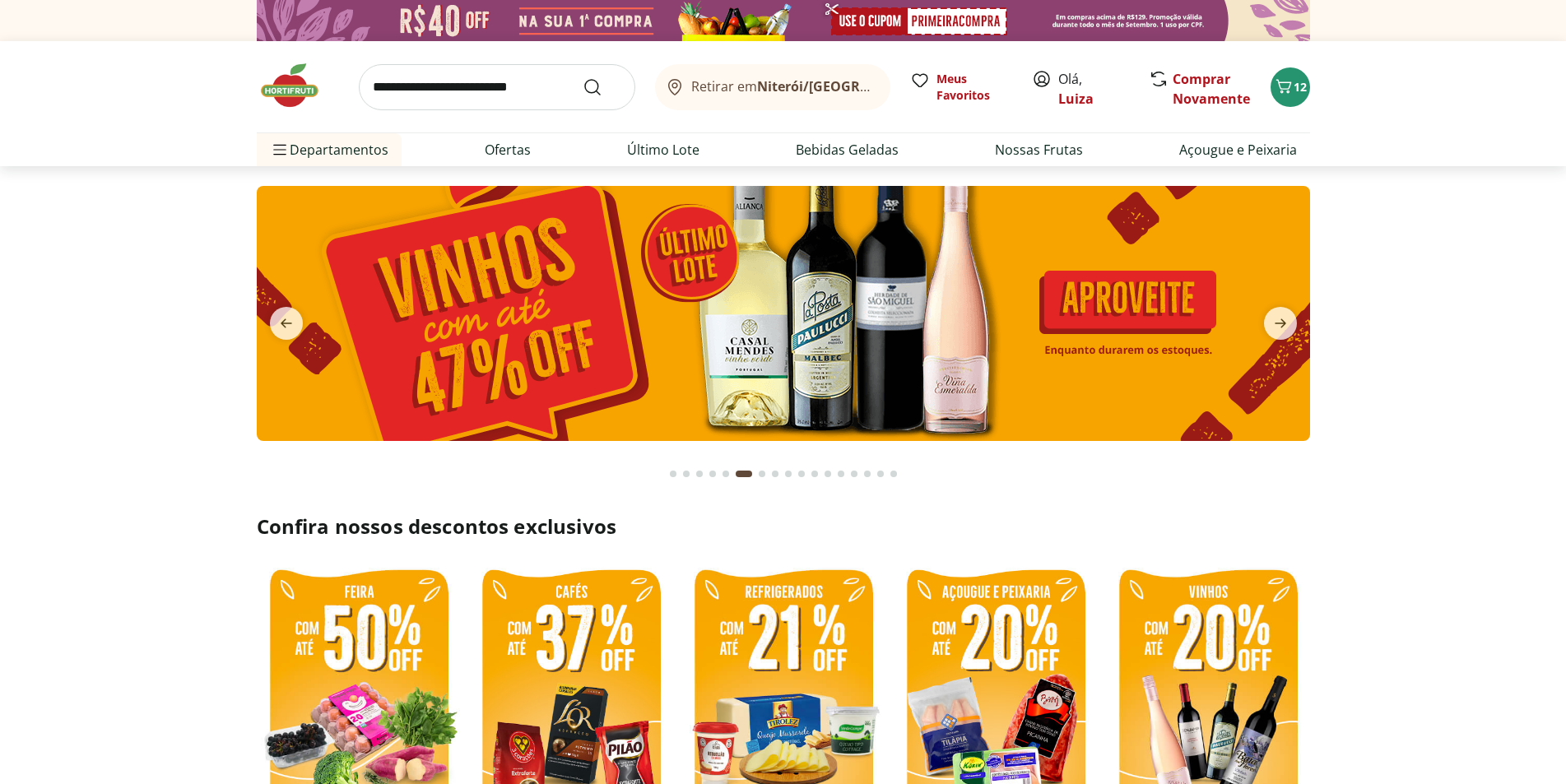
click at [298, 93] on img at bounding box center [298, 85] width 82 height 49
click at [289, 85] on img at bounding box center [298, 85] width 82 height 49
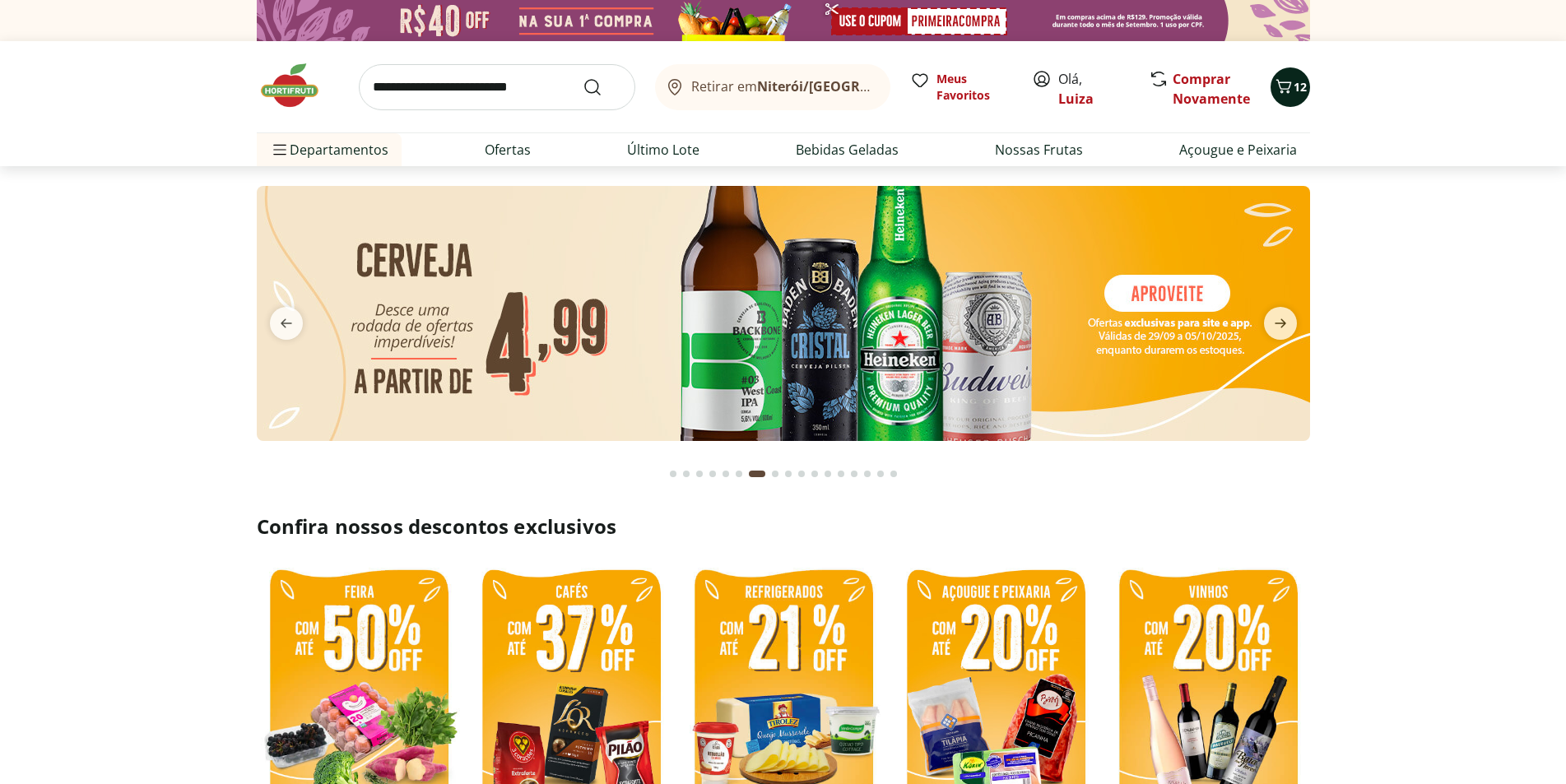
click at [1298, 91] on span "12" at bounding box center [1300, 87] width 13 height 16
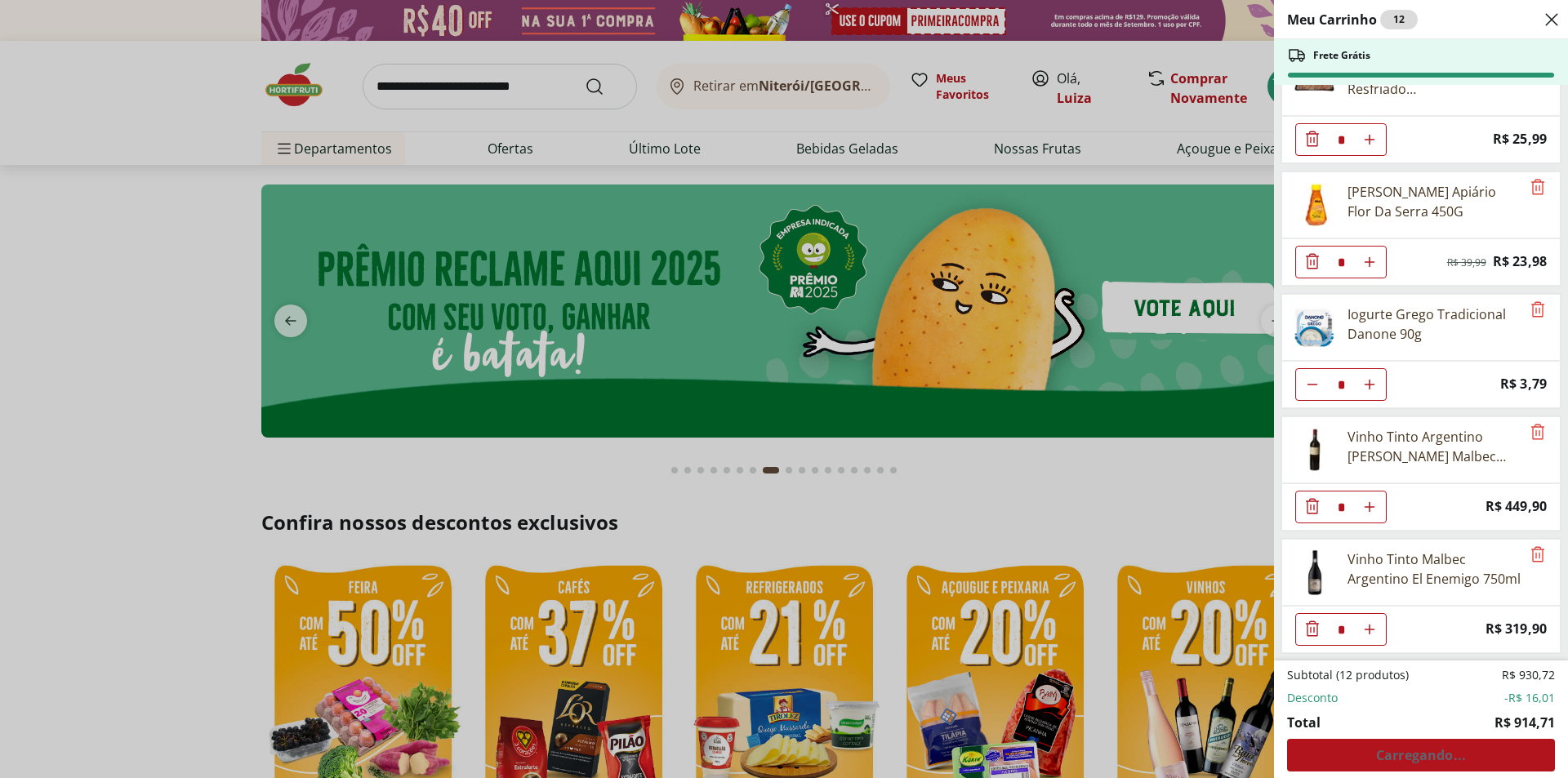
click at [1400, 760] on div "Subtotal (12 produtos) R$ 930,72 Desconto -R$ 16,01 Total R$ 914,71 Carregando.…" at bounding box center [1422, 719] width 268 height 104
click at [1199, 47] on div "Meu Carrinho 12 Frete Grátis Sobrecoxa de Frango Resfriada Light Tamanho Famíli…" at bounding box center [784, 389] width 1568 height 778
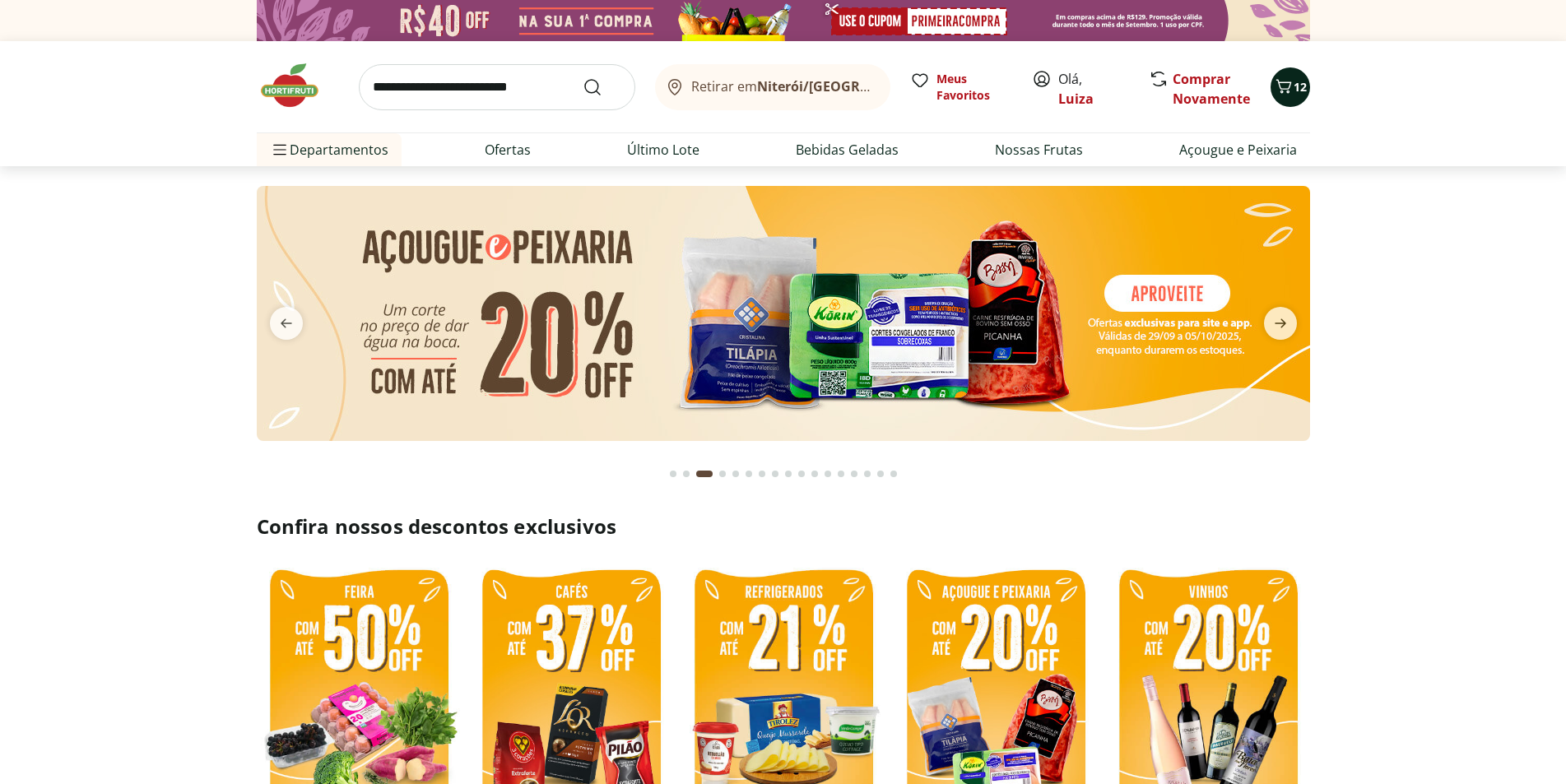
click at [1289, 86] on icon "Carrinho" at bounding box center [1283, 86] width 16 height 14
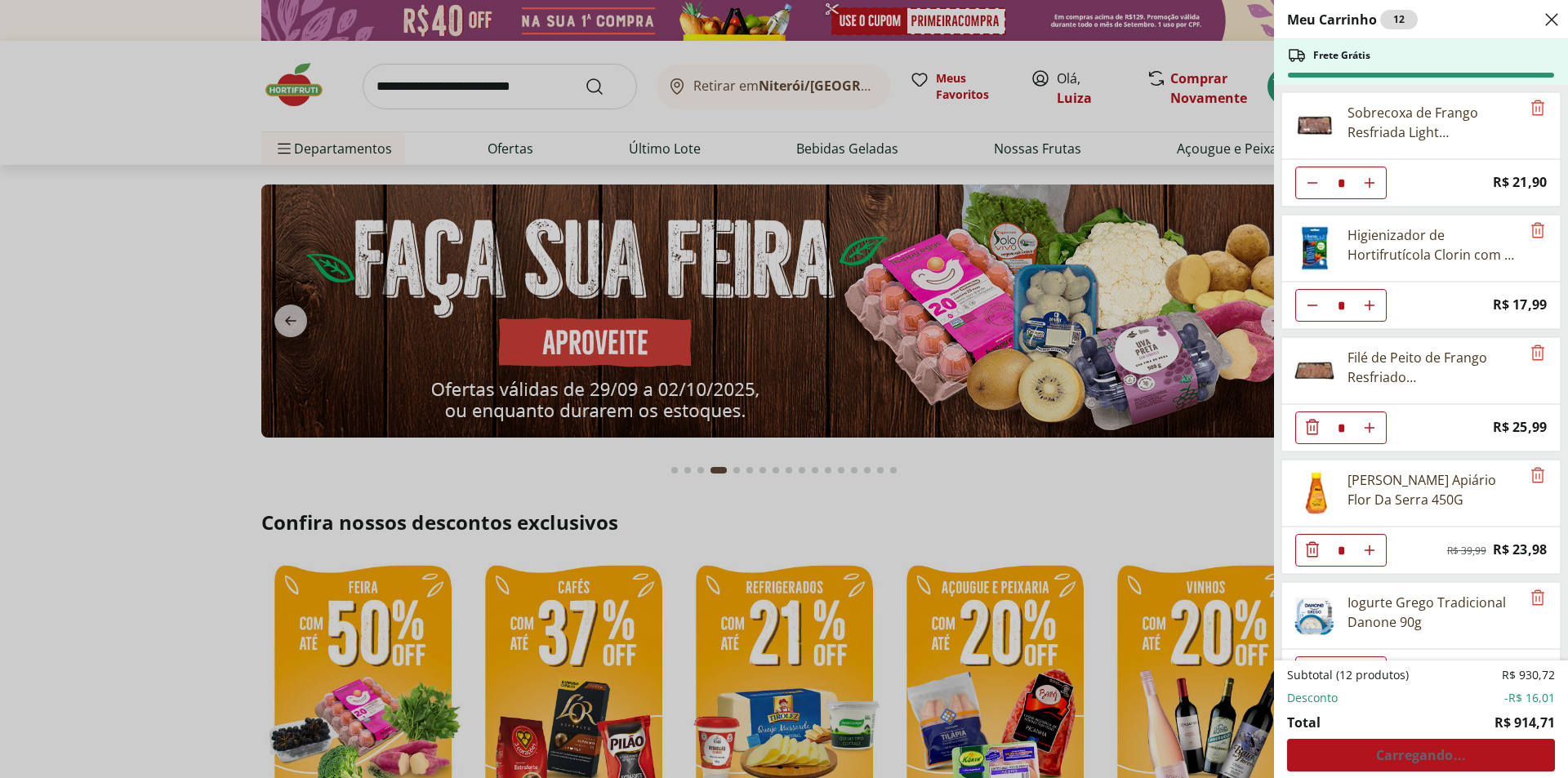
scroll to position [288, 0]
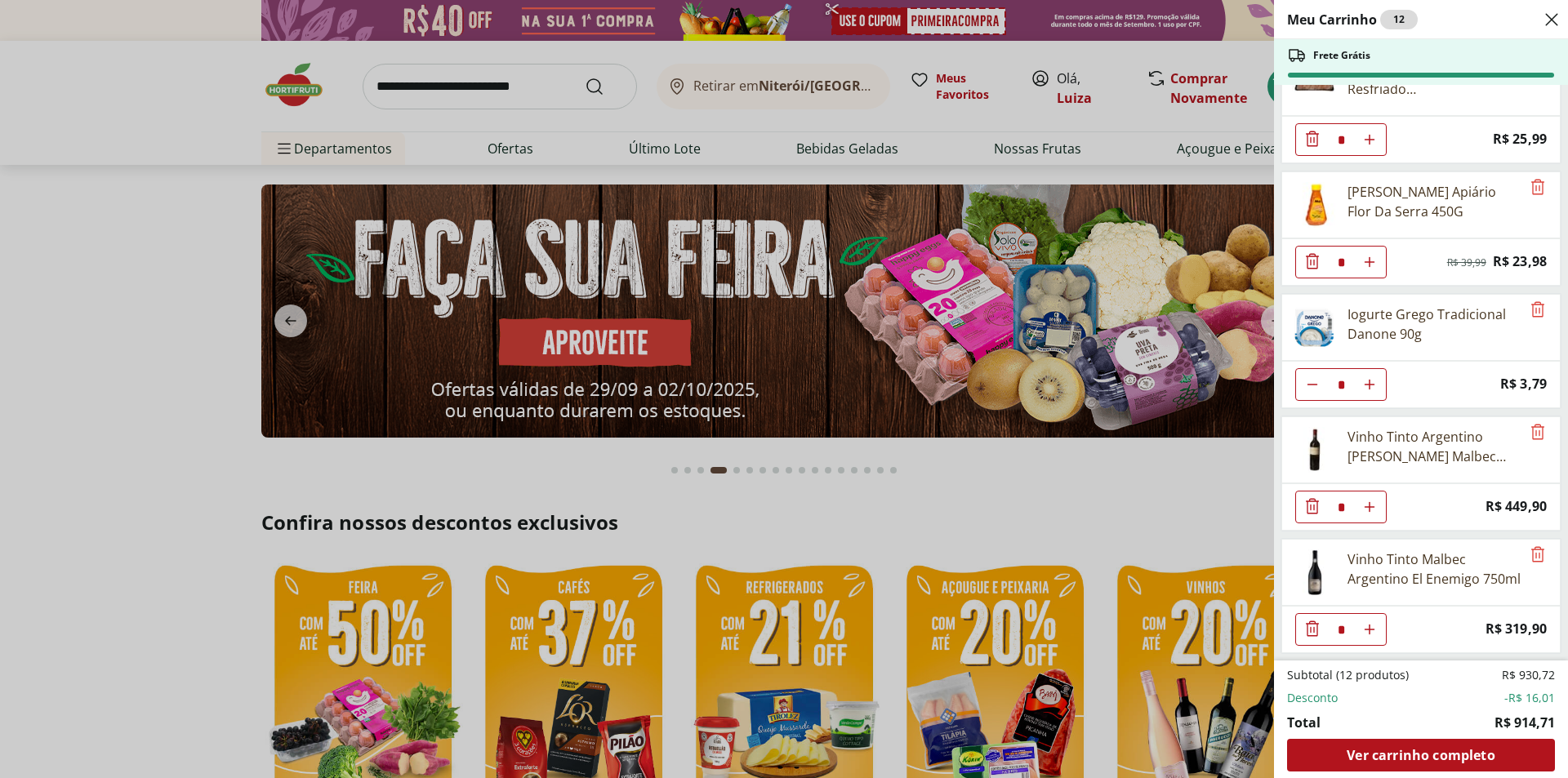
click at [1319, 508] on icon "Diminuir Quantidade" at bounding box center [1312, 506] width 20 height 20
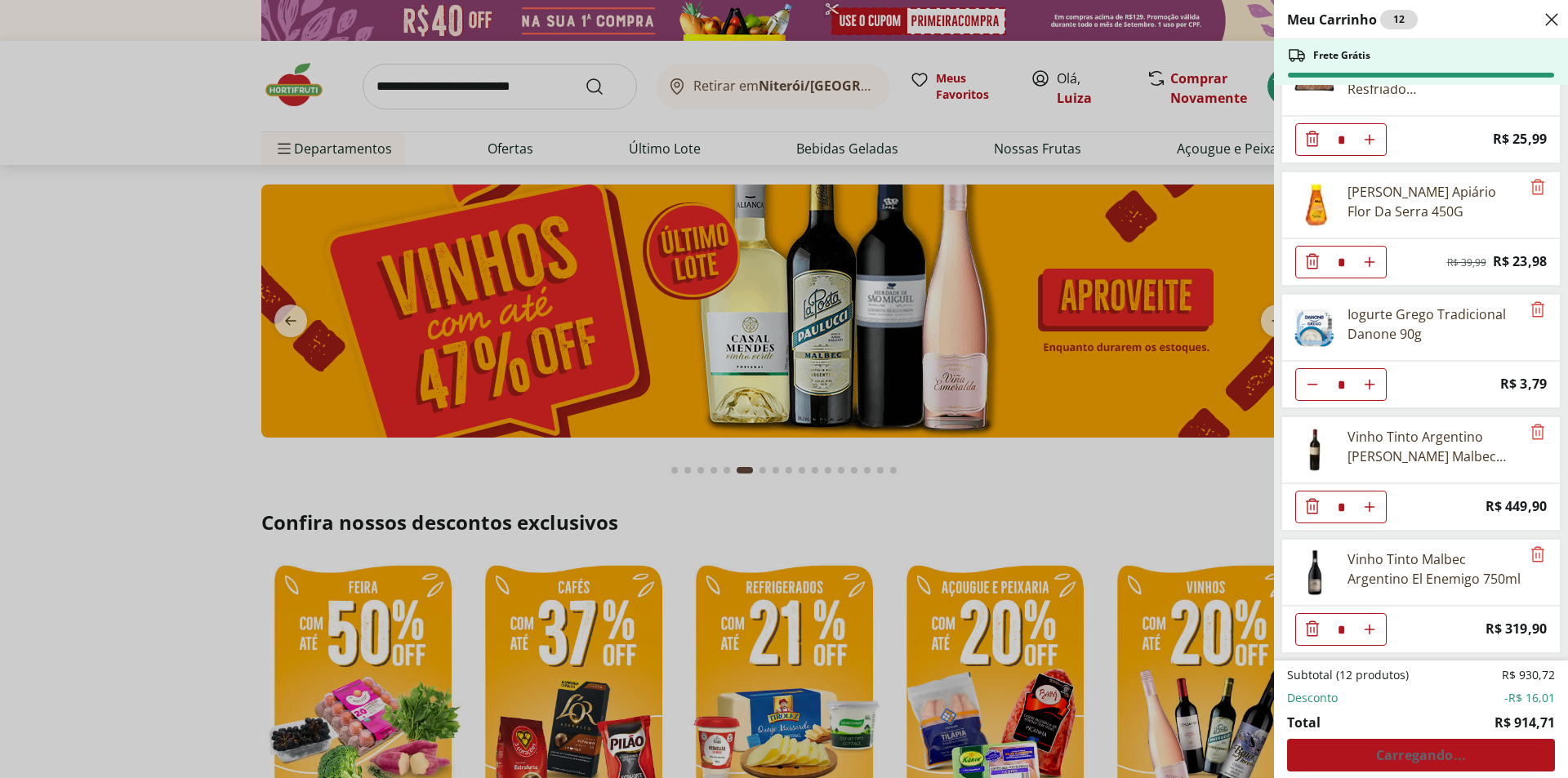
click at [1309, 632] on icon "Diminuir Quantidade" at bounding box center [1312, 628] width 20 height 20
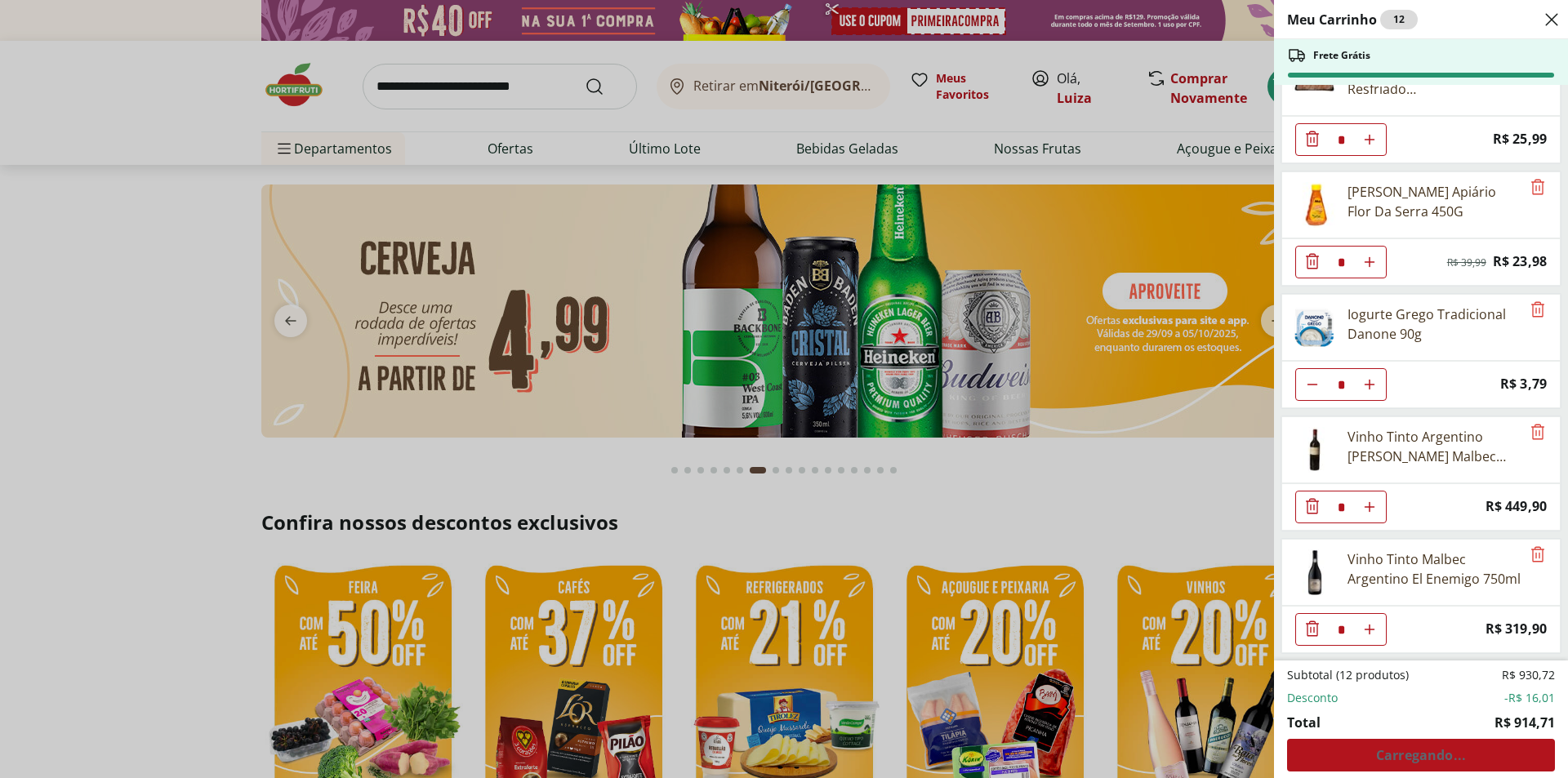
scroll to position [0, 0]
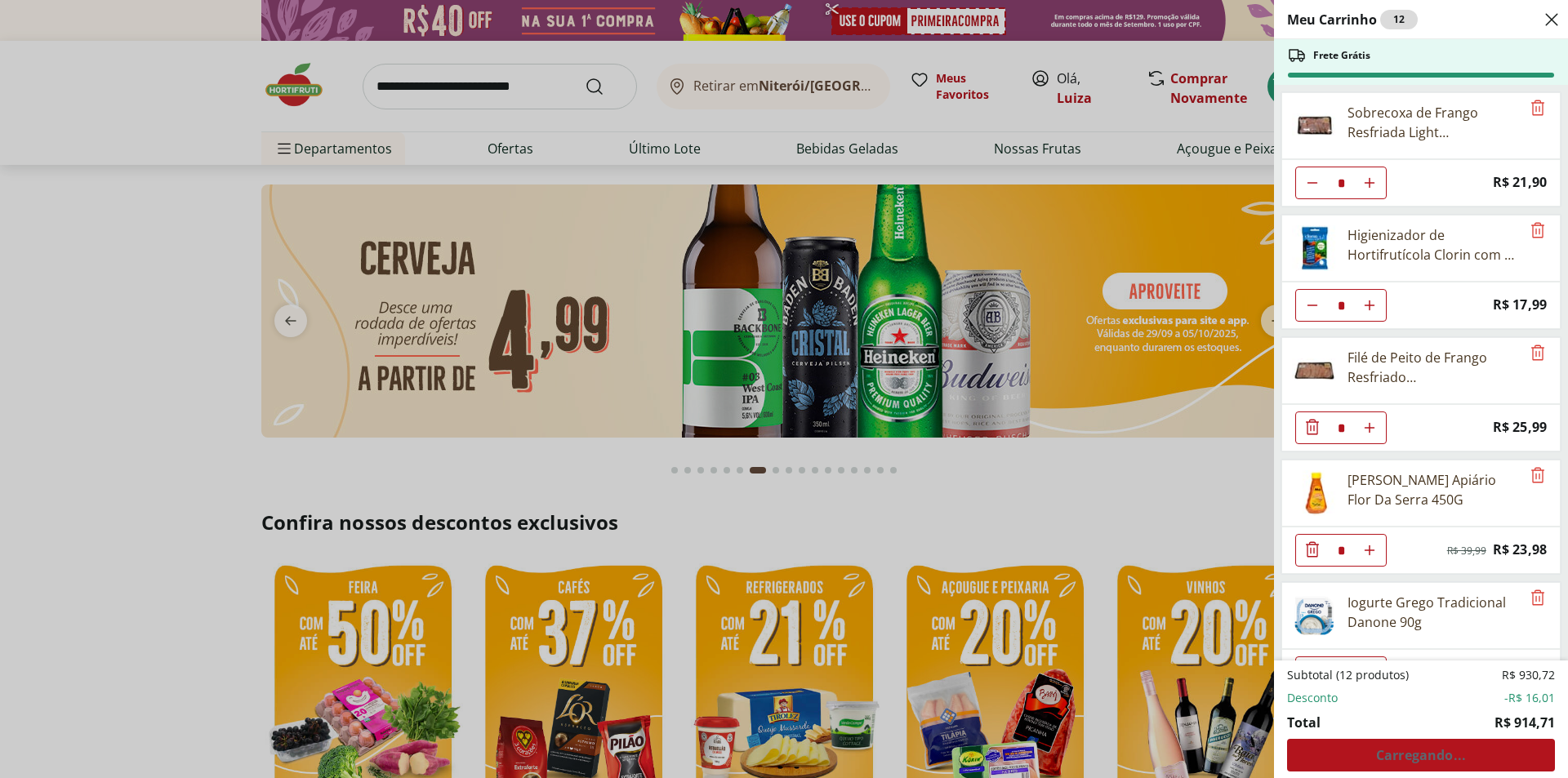
click at [1551, 20] on use "Close" at bounding box center [1551, 19] width 20 height 20
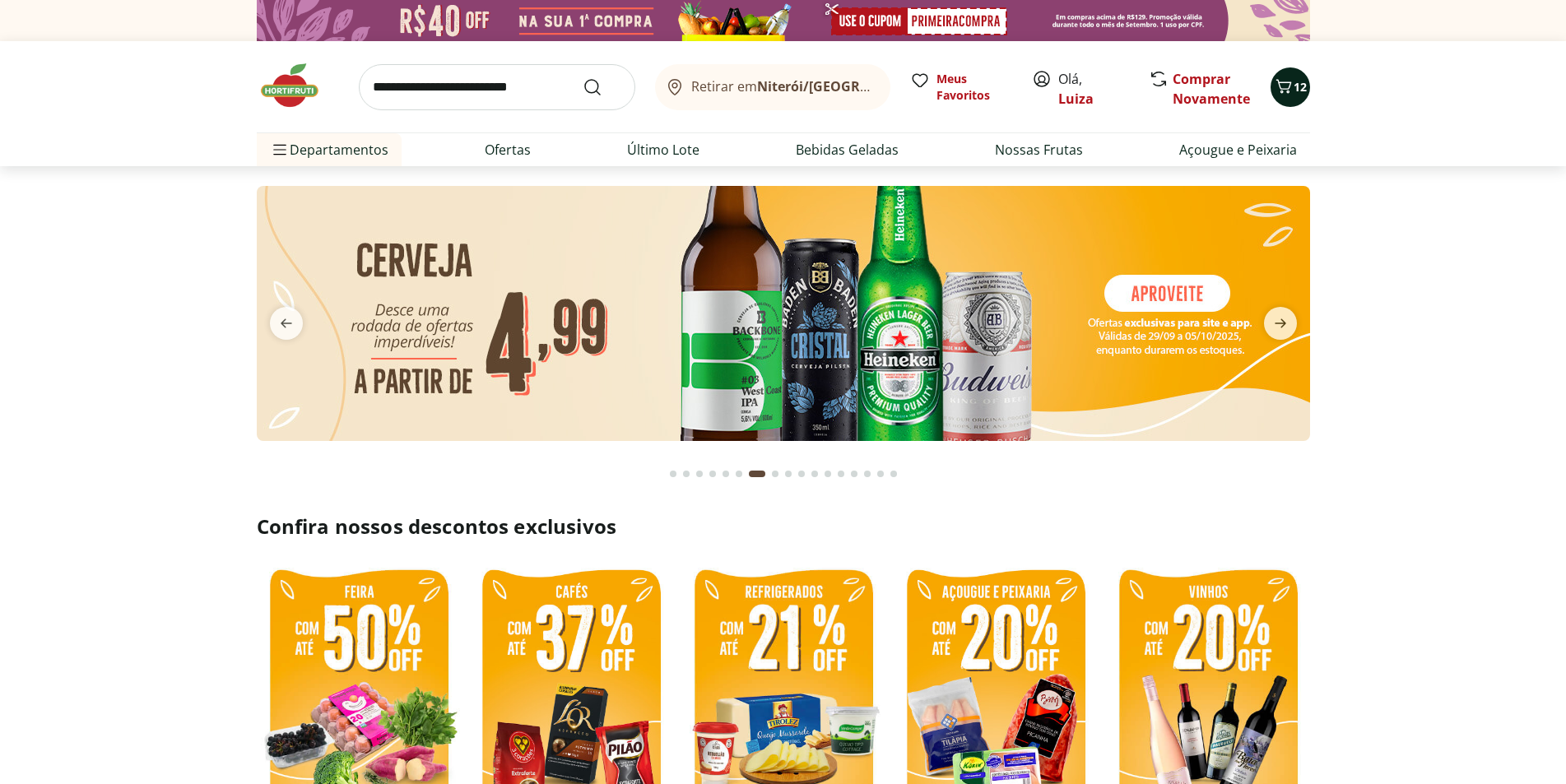
click at [1285, 97] on span "Carrinho" at bounding box center [1283, 87] width 20 height 22
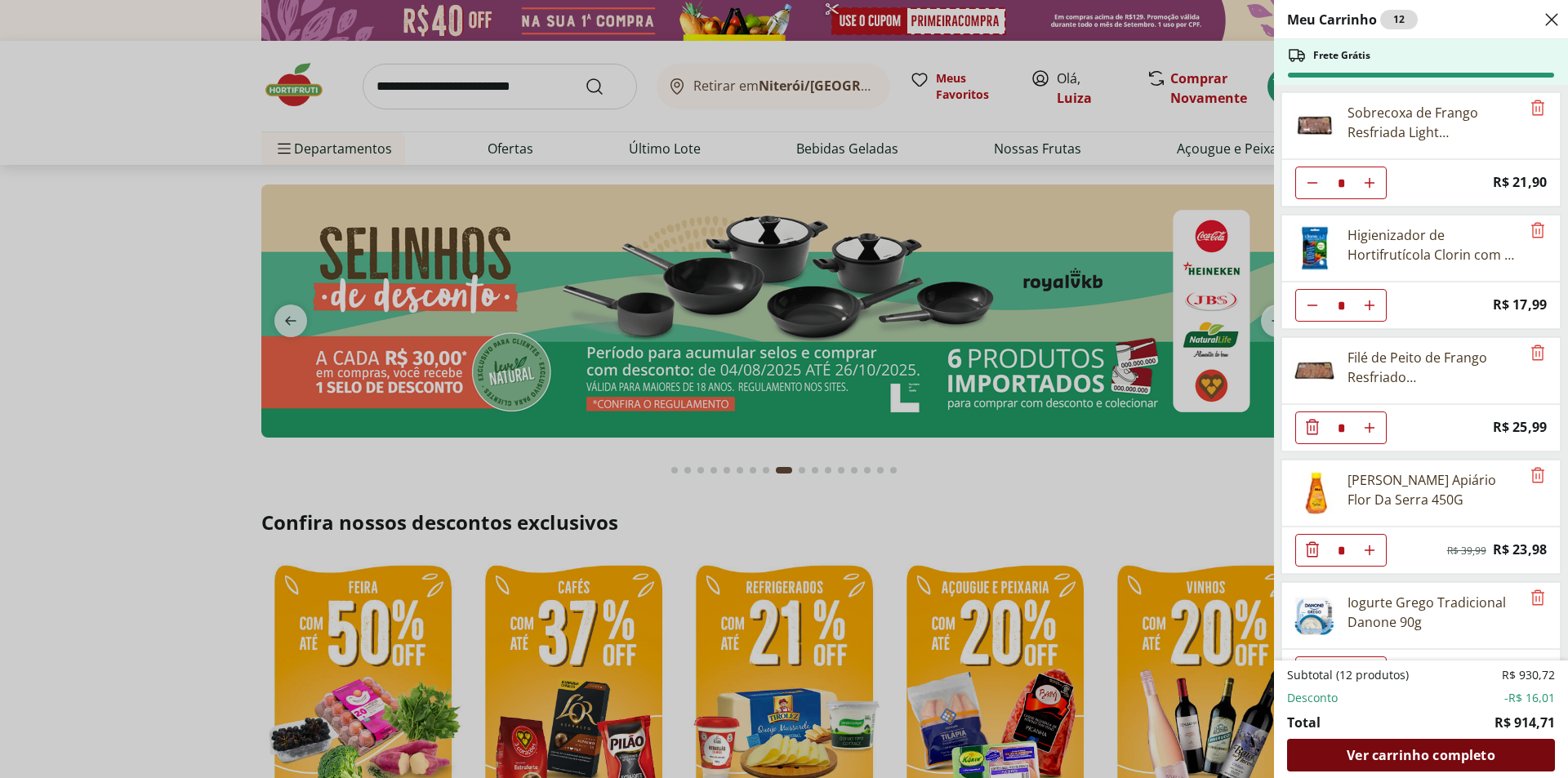
click at [1504, 754] on div "Ver carrinho completo" at bounding box center [1422, 755] width 268 height 33
